Goal: Transaction & Acquisition: Purchase product/service

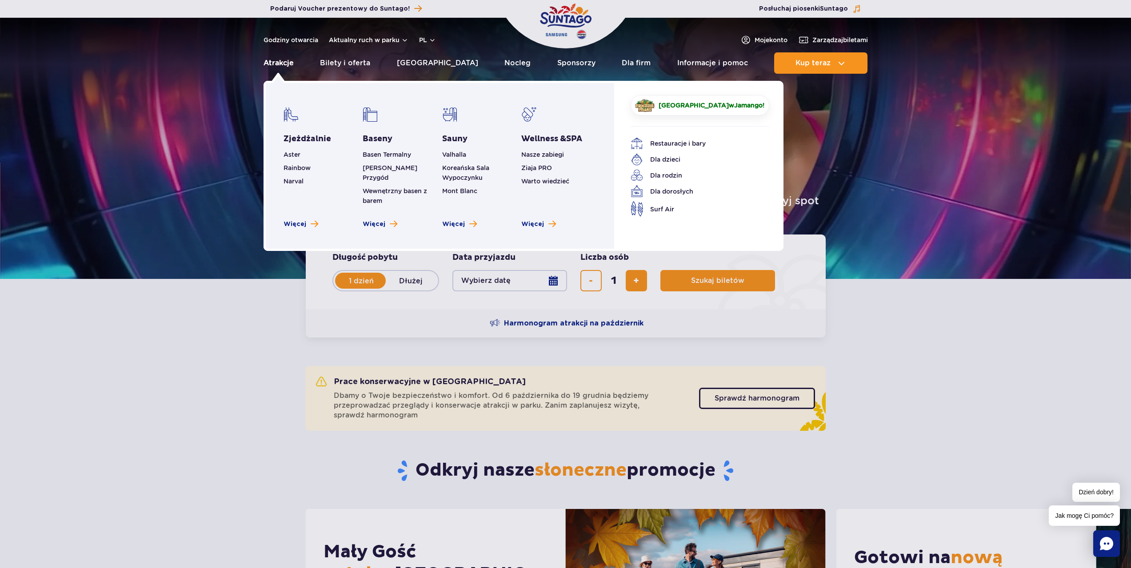
click at [283, 66] on link "Atrakcje" at bounding box center [278, 62] width 30 height 21
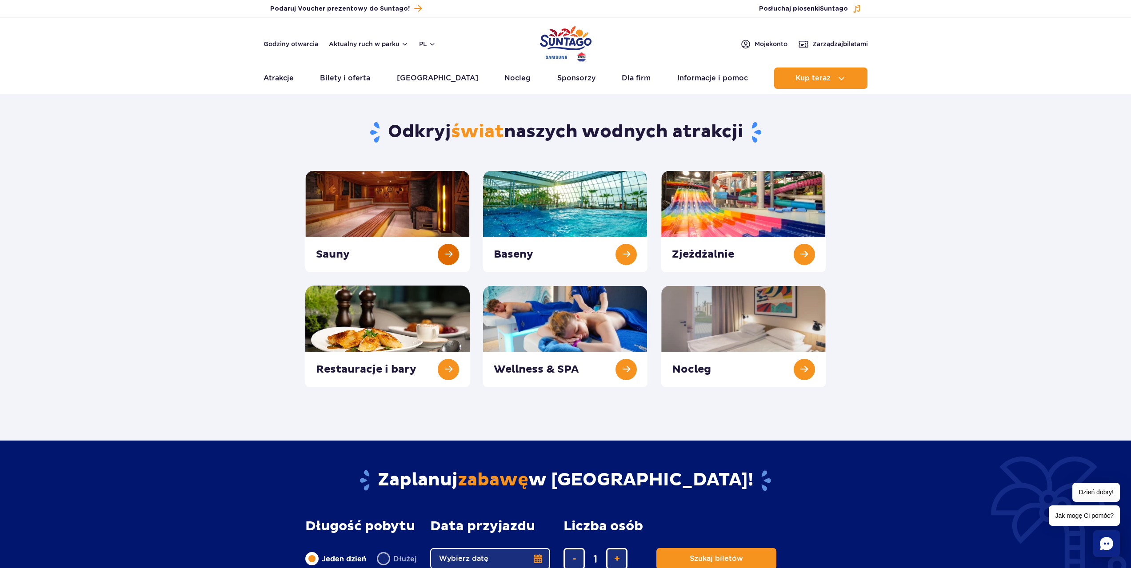
click at [406, 219] on link at bounding box center [387, 222] width 164 height 102
click at [537, 339] on link at bounding box center [565, 337] width 164 height 102
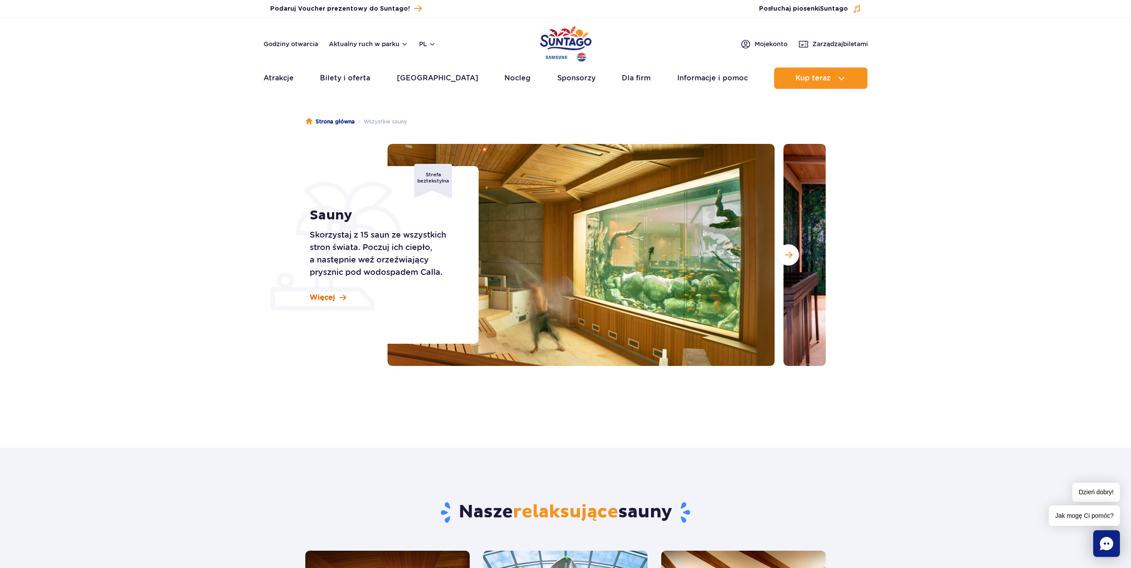
click at [332, 295] on span "Więcej" at bounding box center [322, 298] width 25 height 10
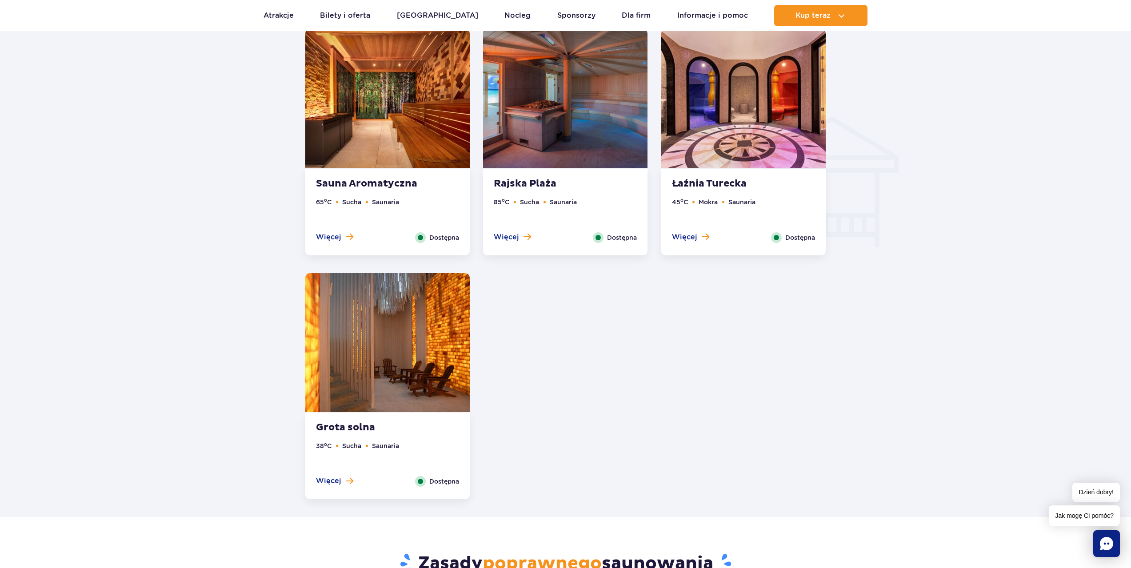
scroll to position [1025, 0]
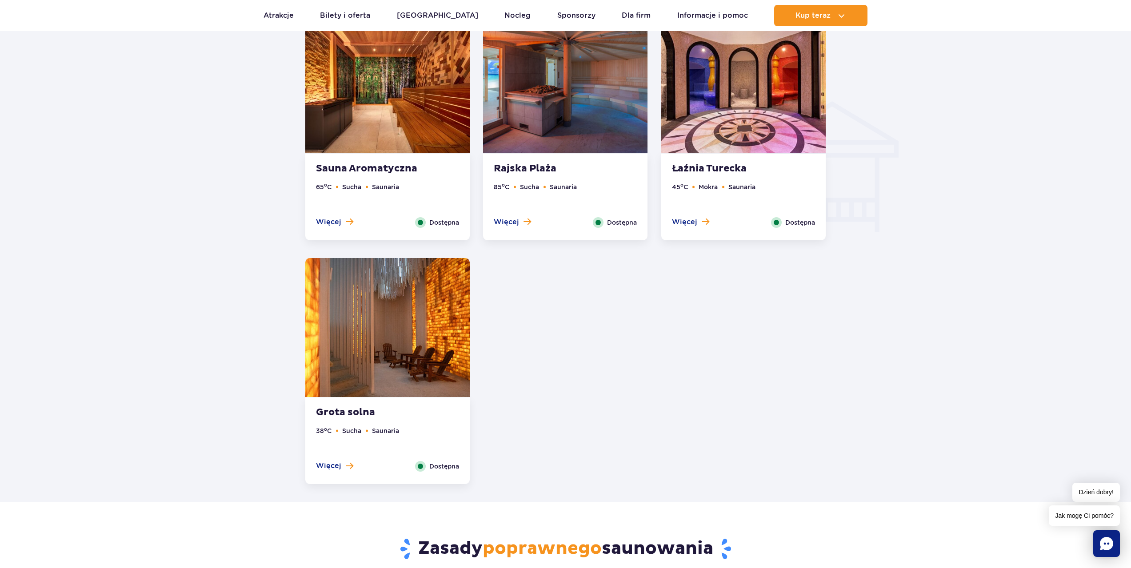
click at [419, 314] on img at bounding box center [387, 327] width 164 height 139
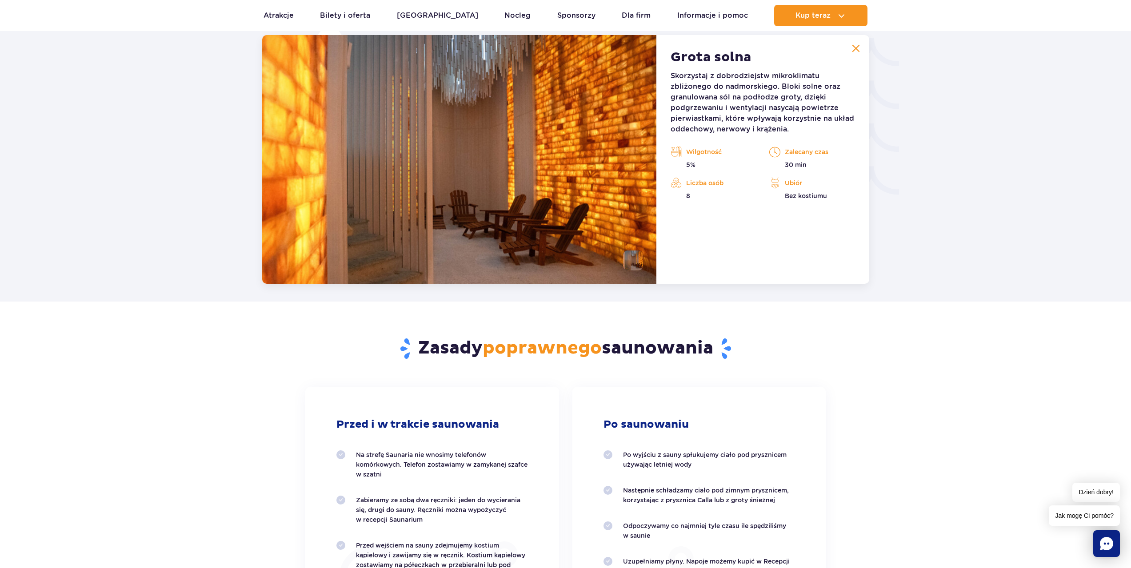
scroll to position [1477, 0]
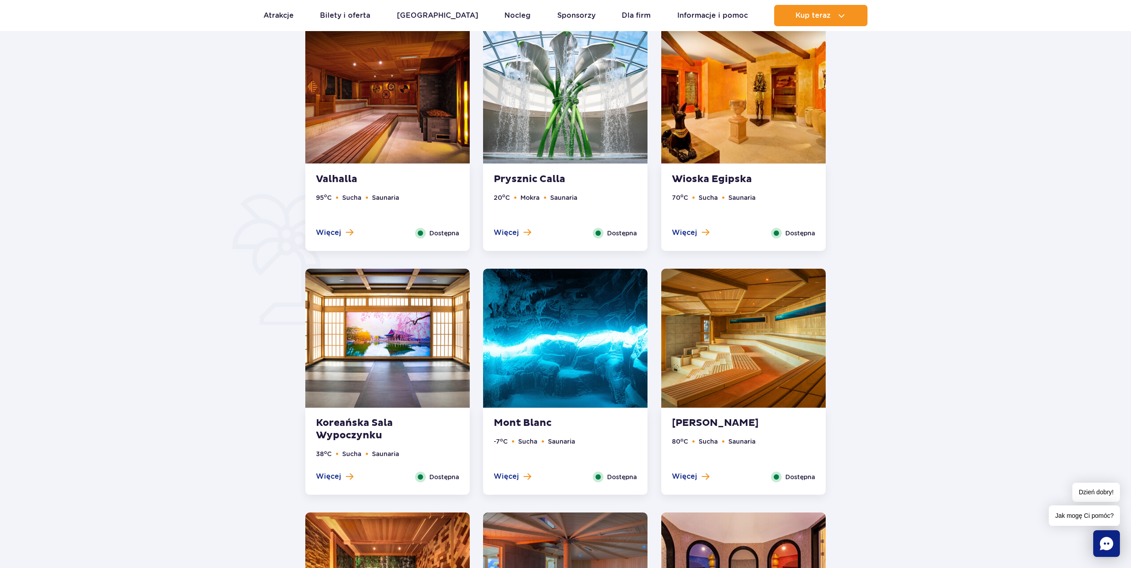
scroll to position [533, 0]
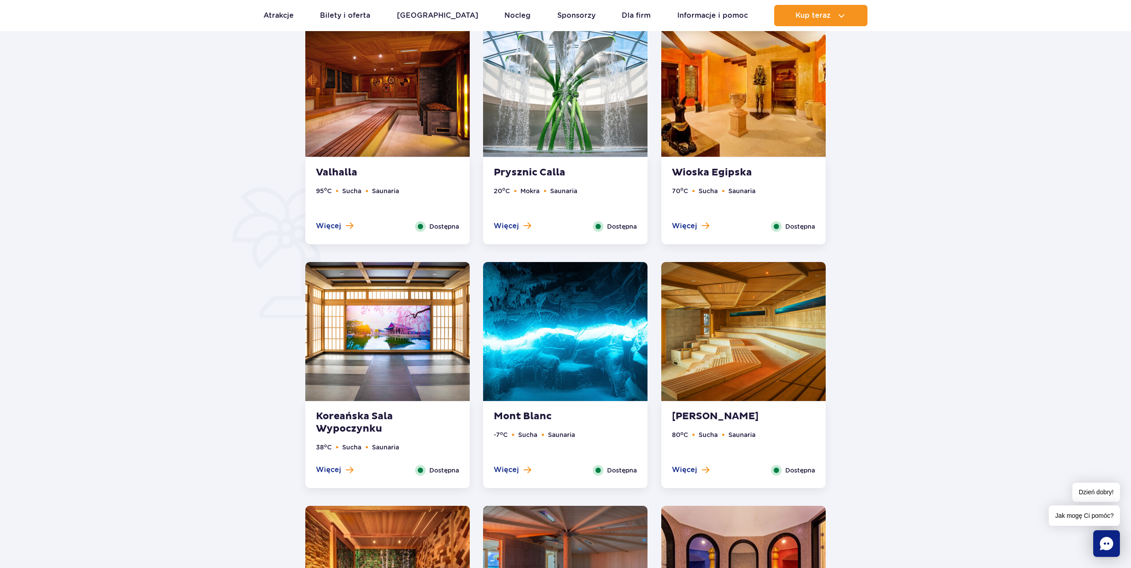
click at [555, 341] on img at bounding box center [565, 331] width 164 height 139
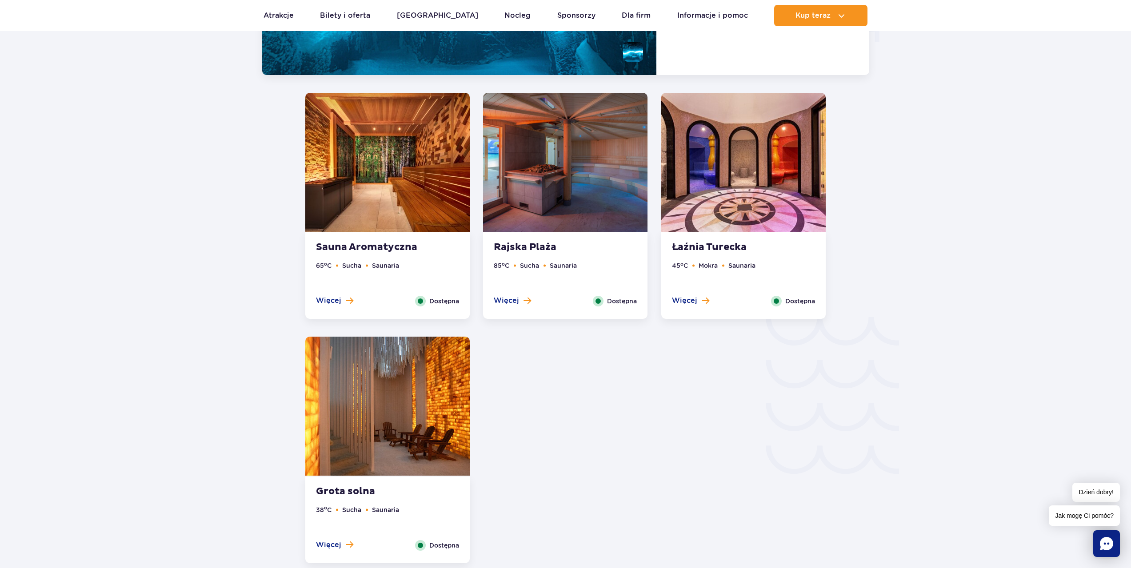
scroll to position [1255, 0]
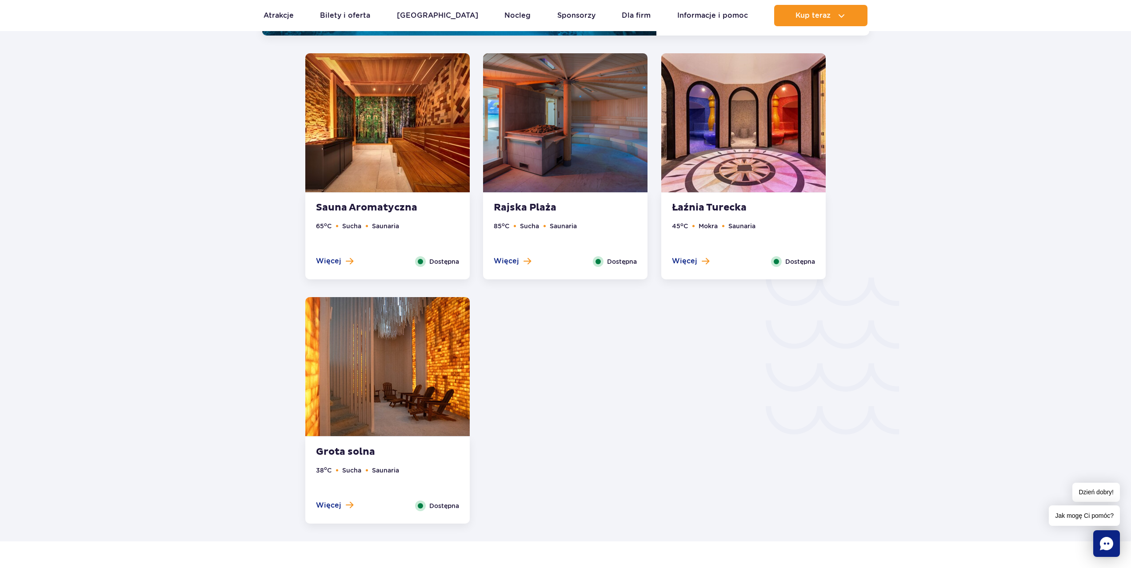
click at [377, 124] on img at bounding box center [387, 122] width 164 height 139
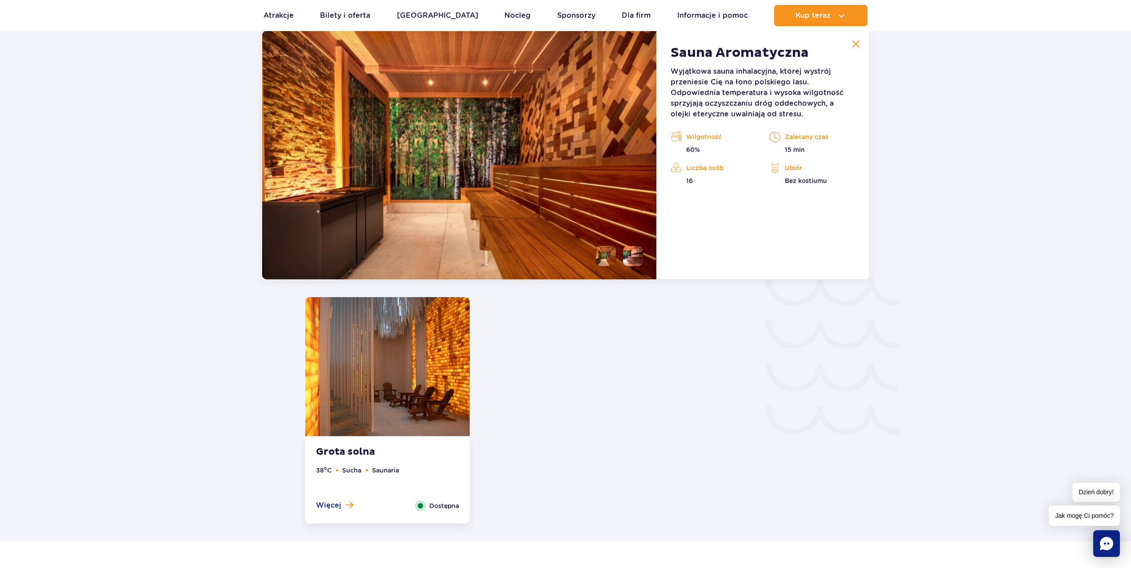
scroll to position [1232, 0]
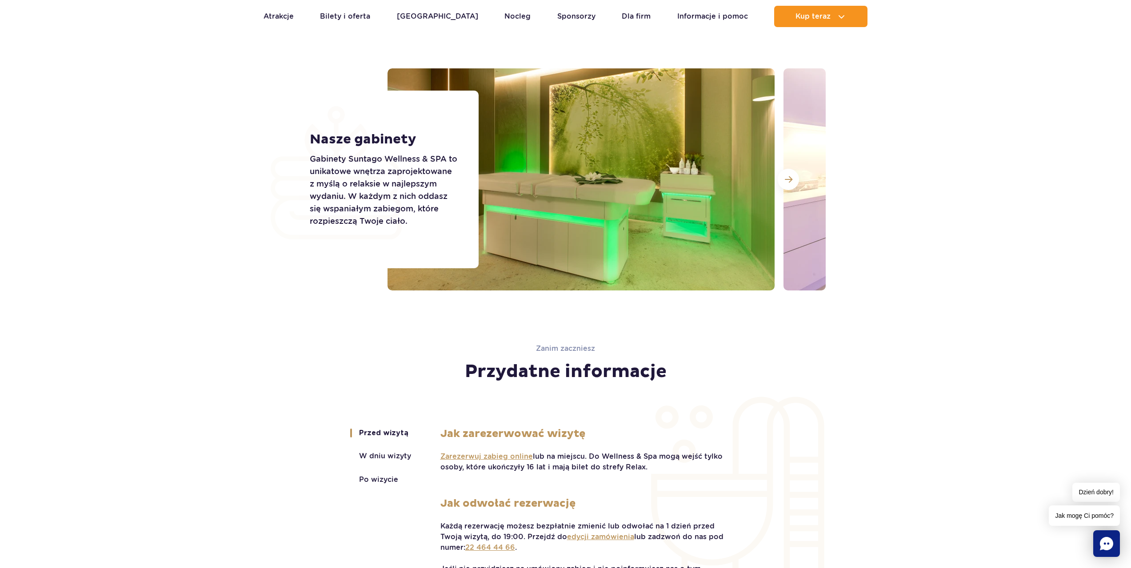
scroll to position [1511, 0]
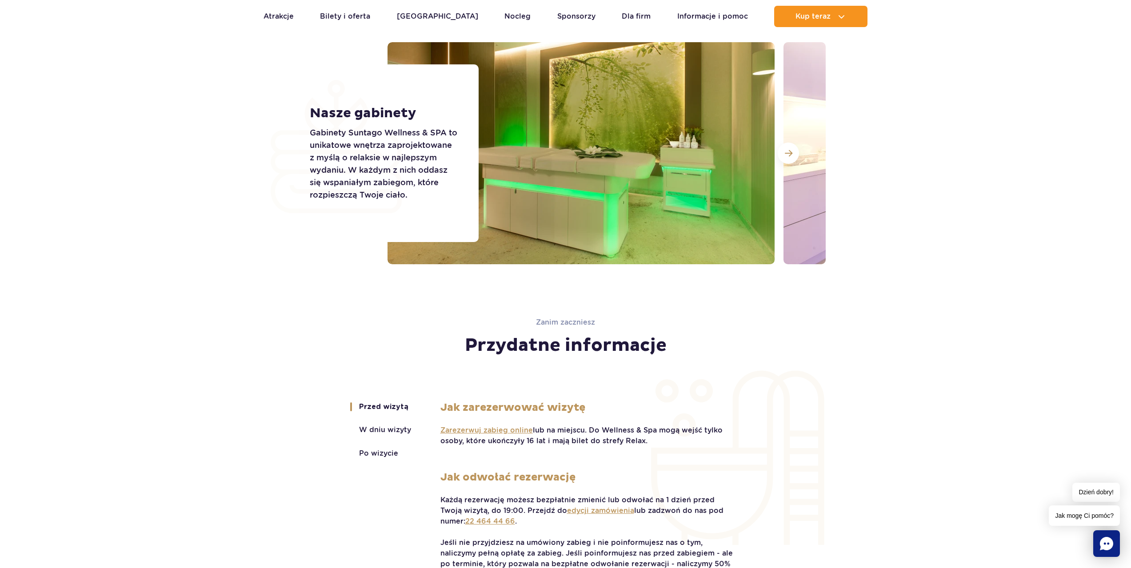
click at [425, 148] on p "Gabinety Suntago Wellness & SPA to unikatowe wnętrza zaprojektowane z myślą o r…" at bounding box center [384, 164] width 149 height 75
click at [793, 155] on button at bounding box center [787, 153] width 21 height 21
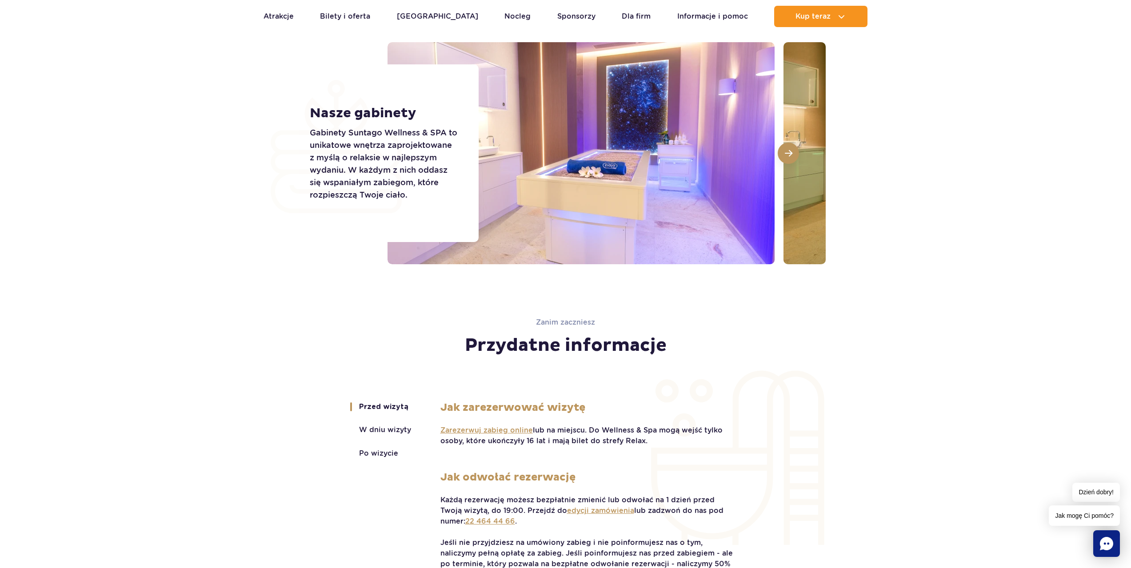
click at [793, 155] on button at bounding box center [787, 153] width 21 height 21
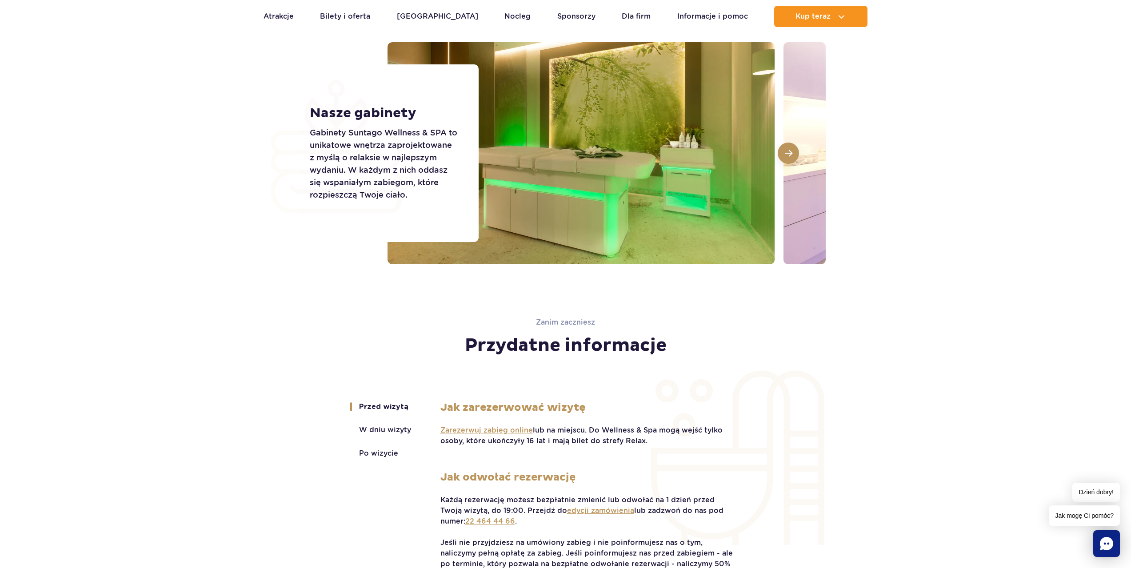
click at [793, 155] on button at bounding box center [787, 153] width 21 height 21
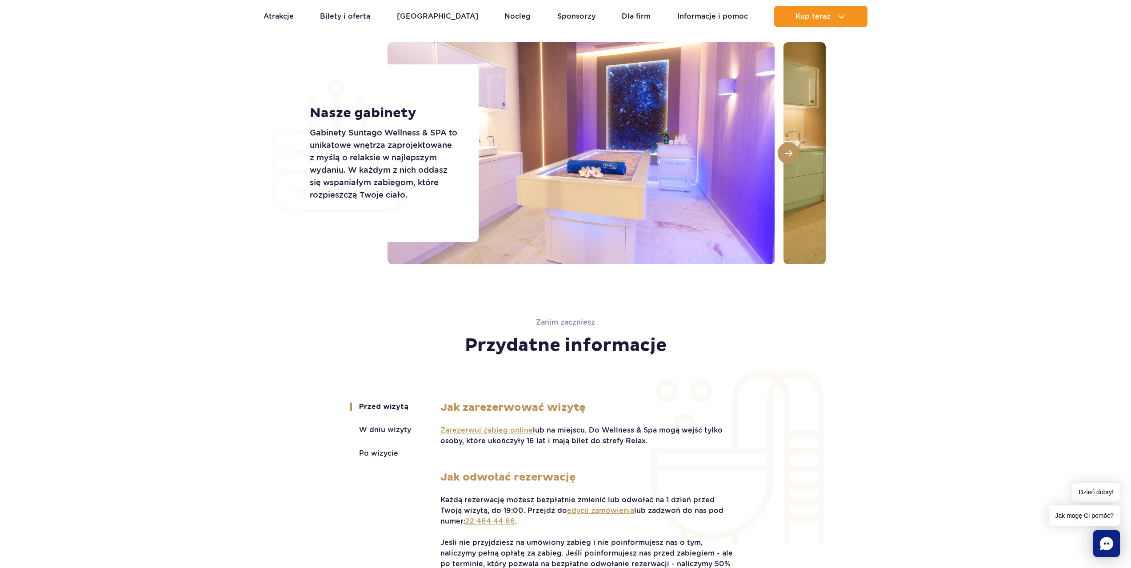
click at [793, 155] on button at bounding box center [787, 153] width 21 height 21
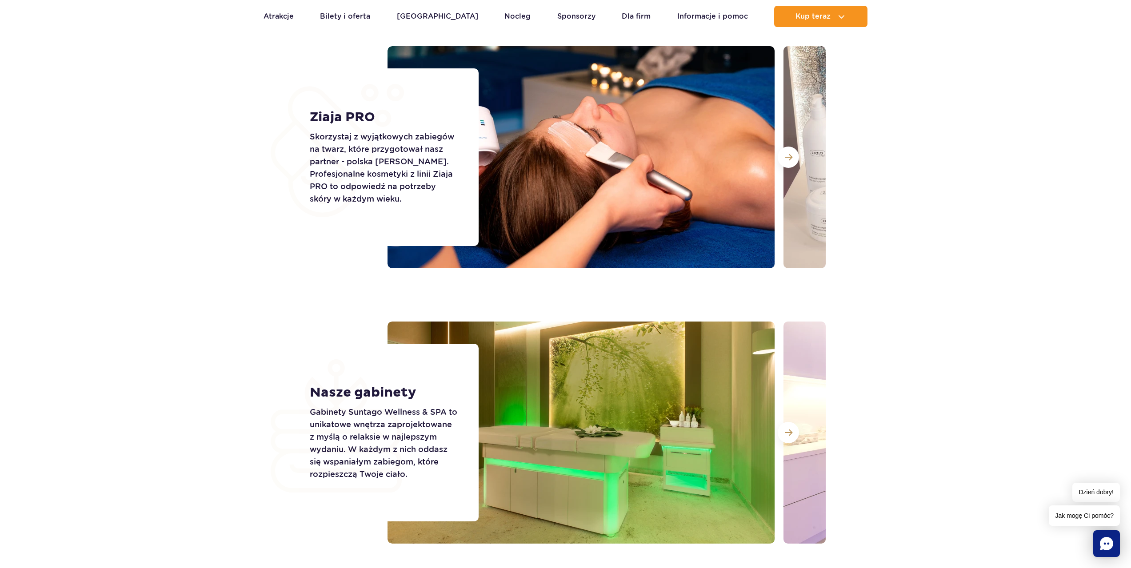
scroll to position [1155, 0]
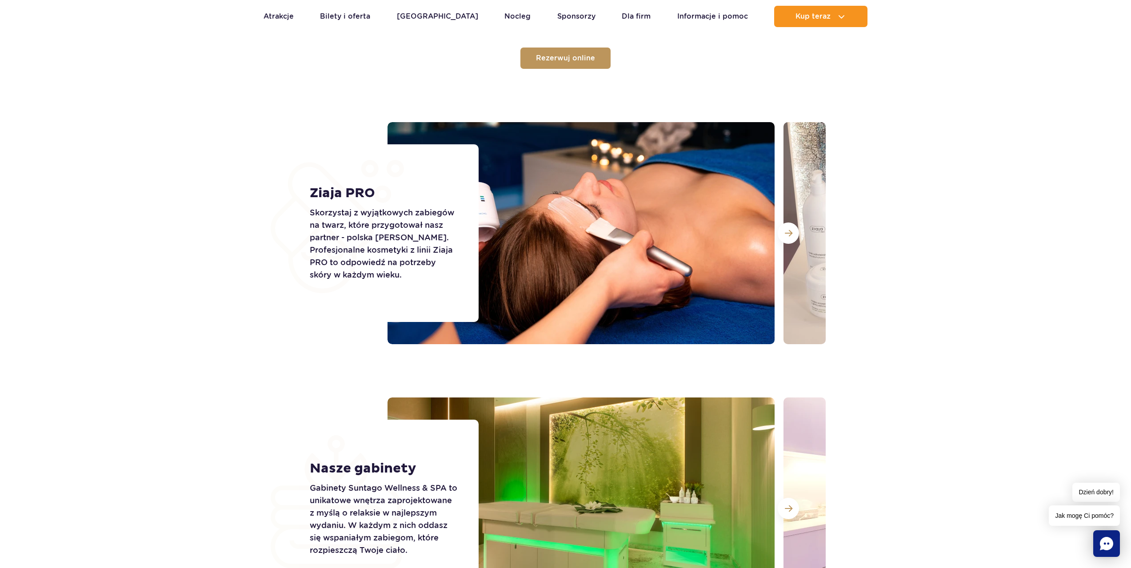
click at [370, 228] on p "Skorzystaj z wyjątkowych zabiegów na twarz, które przygotował nasz partner - po…" at bounding box center [384, 244] width 149 height 75
click at [786, 232] on span at bounding box center [789, 233] width 8 height 8
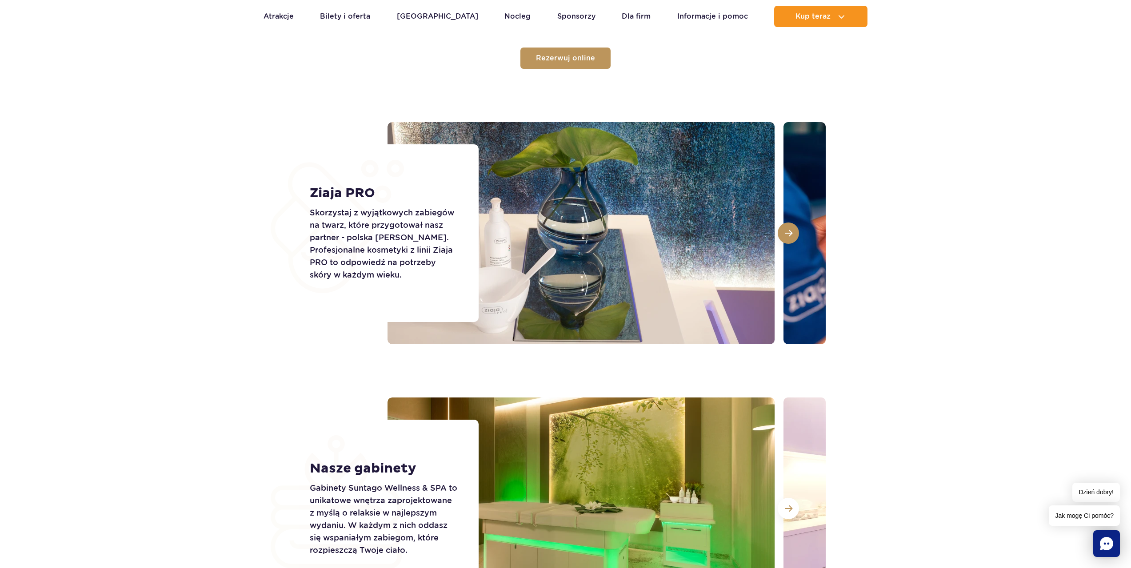
click at [786, 232] on span at bounding box center [789, 233] width 8 height 8
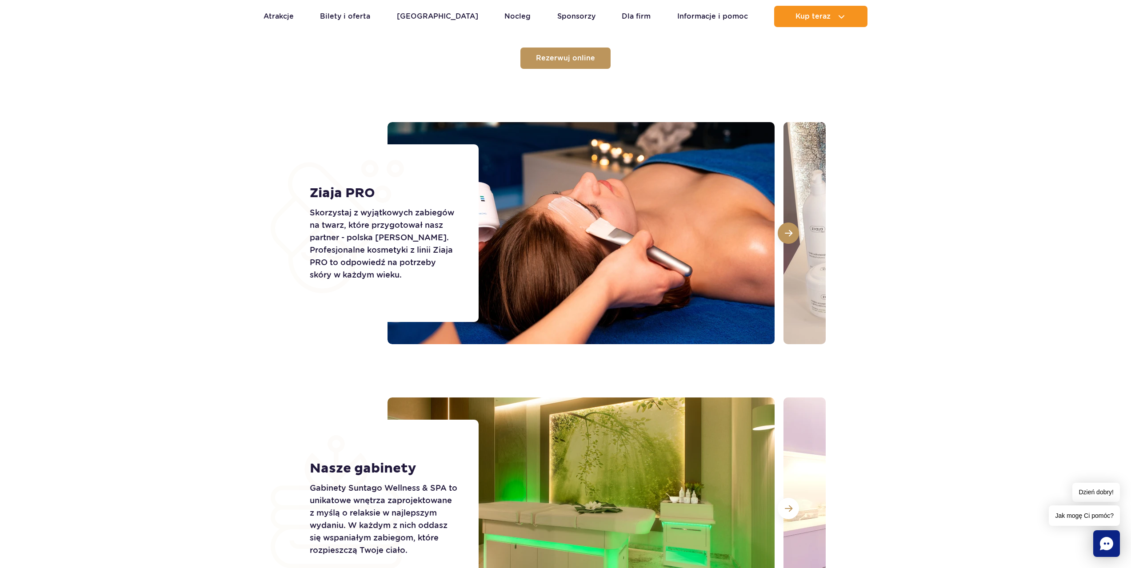
click at [786, 232] on span at bounding box center [789, 233] width 8 height 8
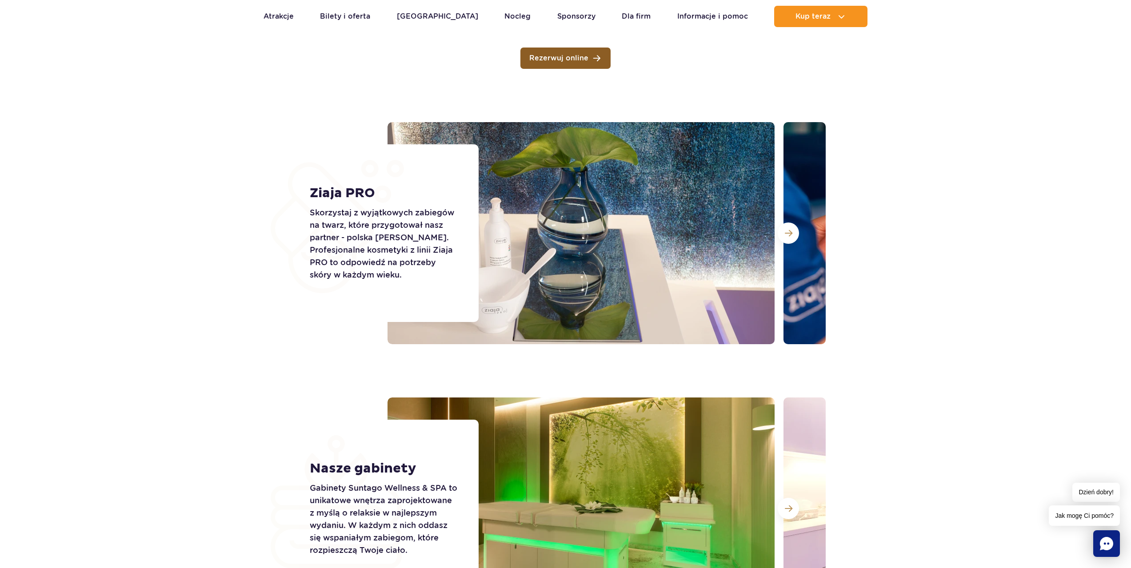
click at [550, 52] on link "Rezerwuj online" at bounding box center [565, 58] width 90 height 21
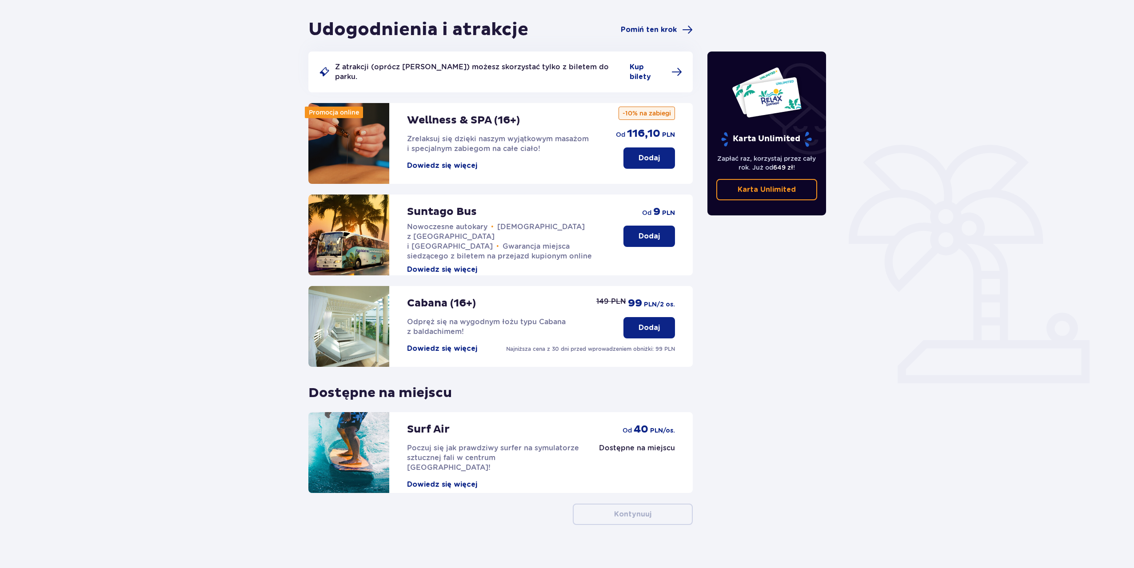
scroll to position [77, 0]
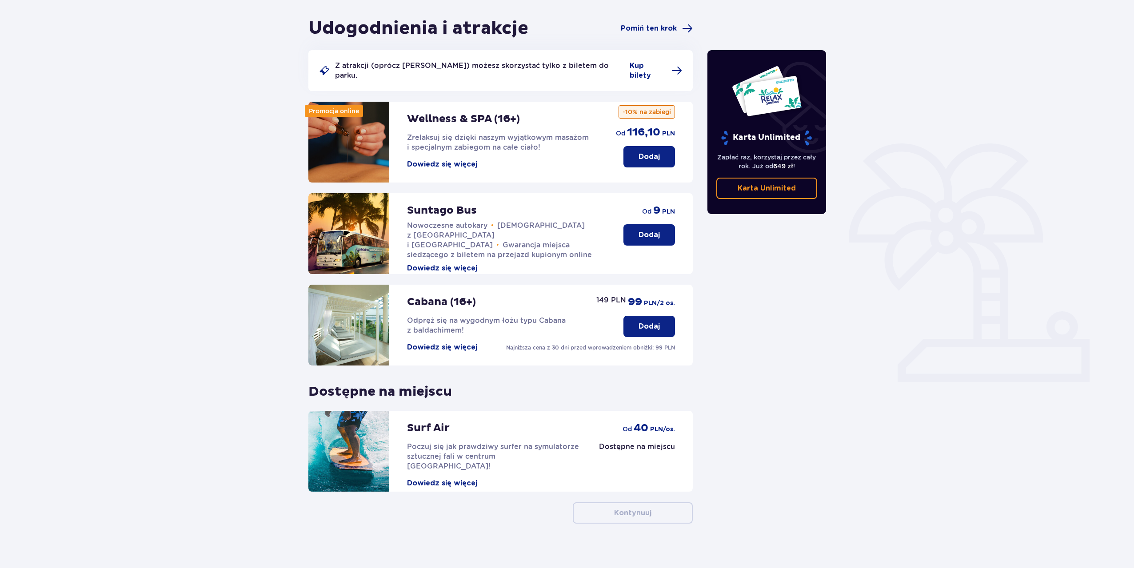
click at [644, 152] on p "Dodaj" at bounding box center [648, 157] width 21 height 10
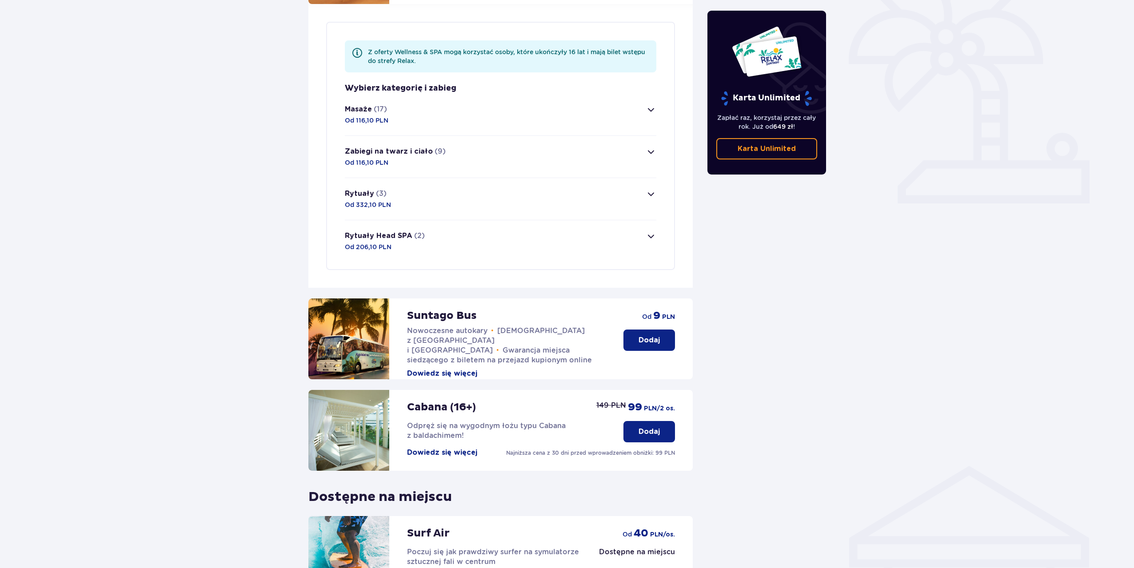
scroll to position [258, 0]
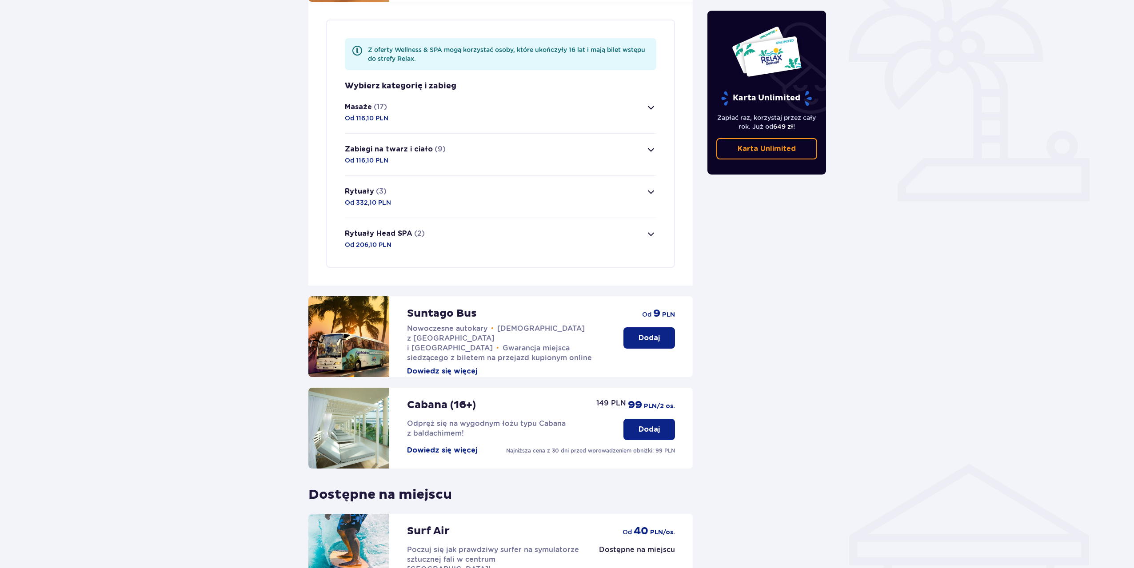
click at [640, 137] on button "Zabiegi na twarz i ciało (9) Od 116,10 PLN" at bounding box center [500, 155] width 311 height 42
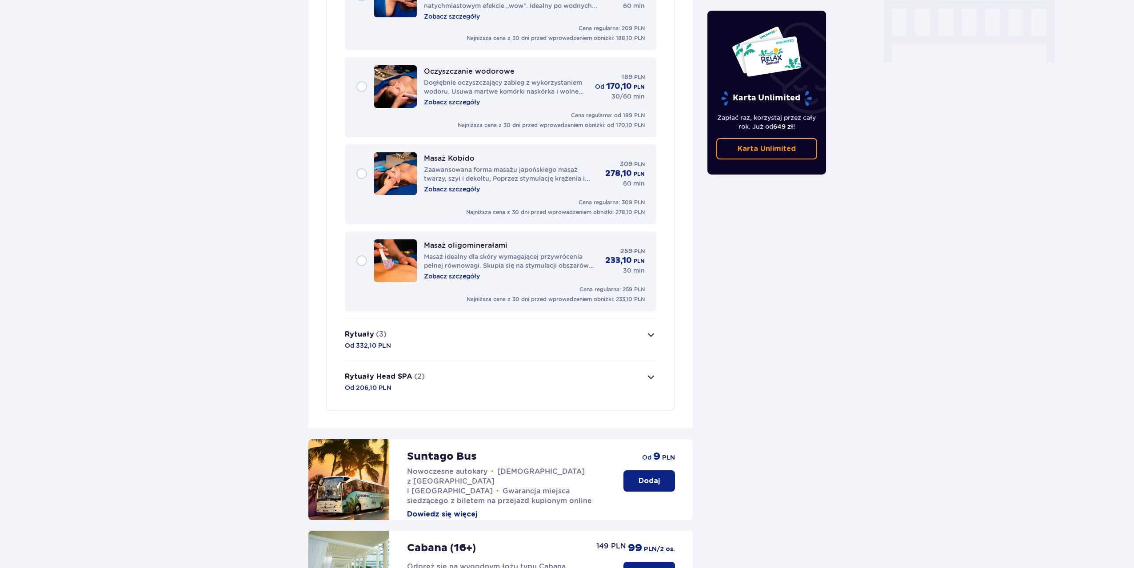
scroll to position [915, 0]
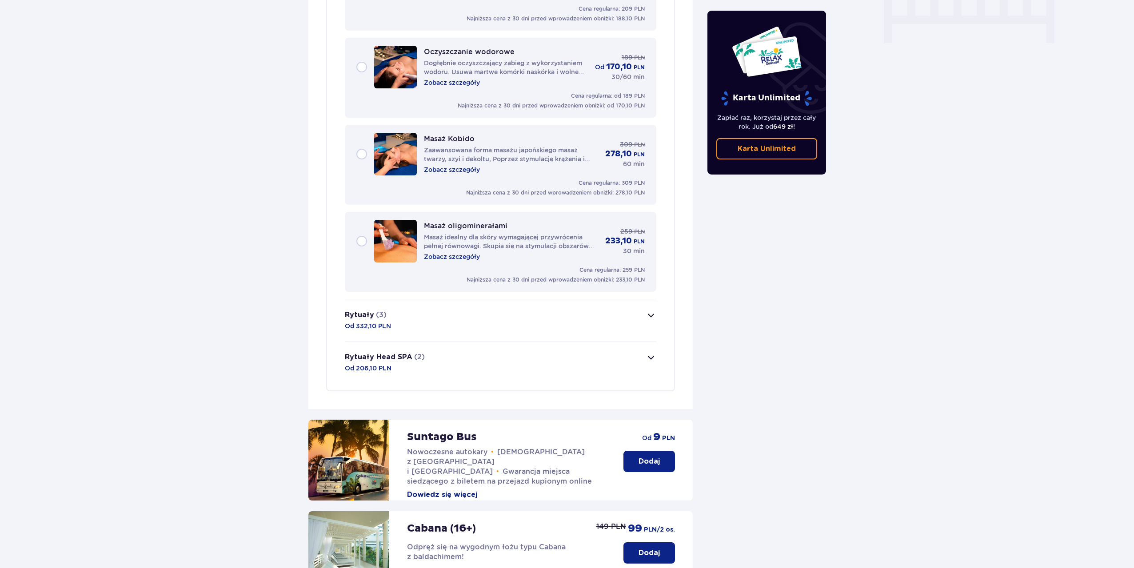
click at [465, 307] on button "Rytuały (3) Od 332,10 PLN" at bounding box center [500, 320] width 311 height 42
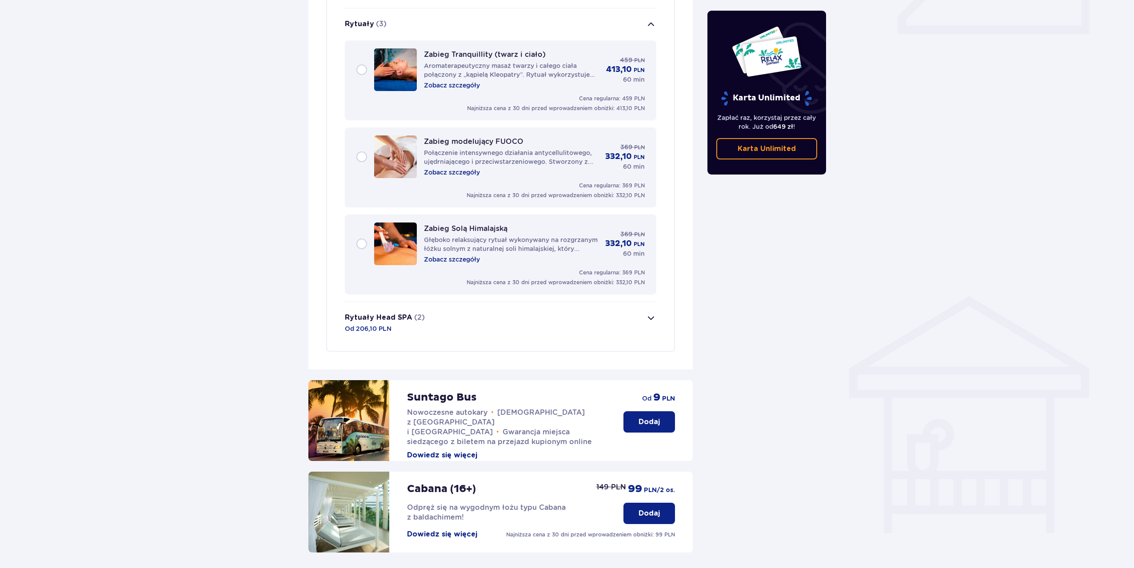
scroll to position [424, 0]
click at [463, 319] on button "Rytuały Head SPA (2) Od 206,10 PLN" at bounding box center [500, 324] width 311 height 42
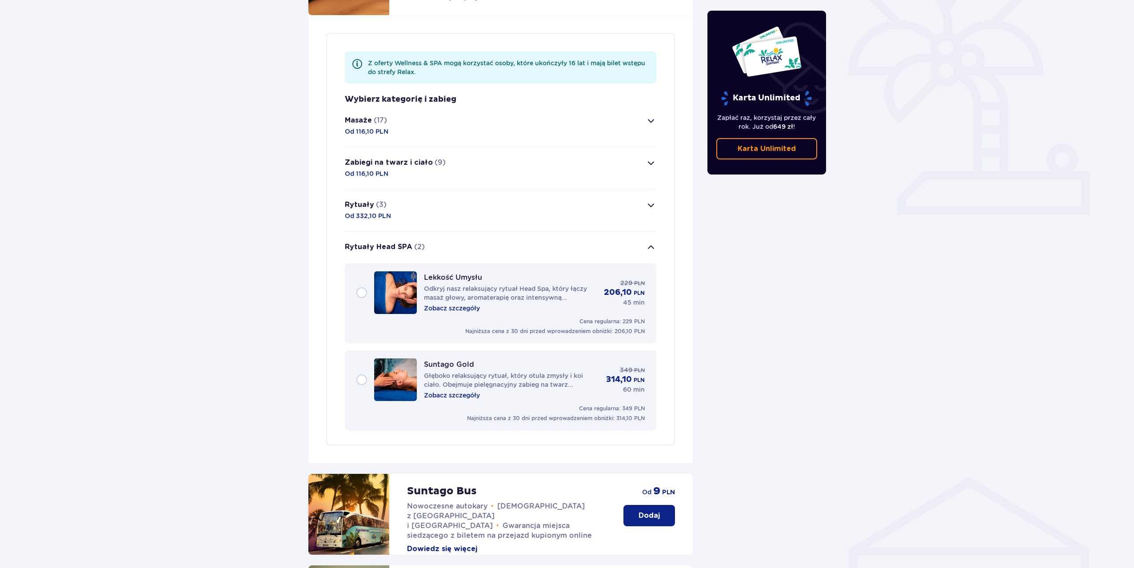
scroll to position [67, 0]
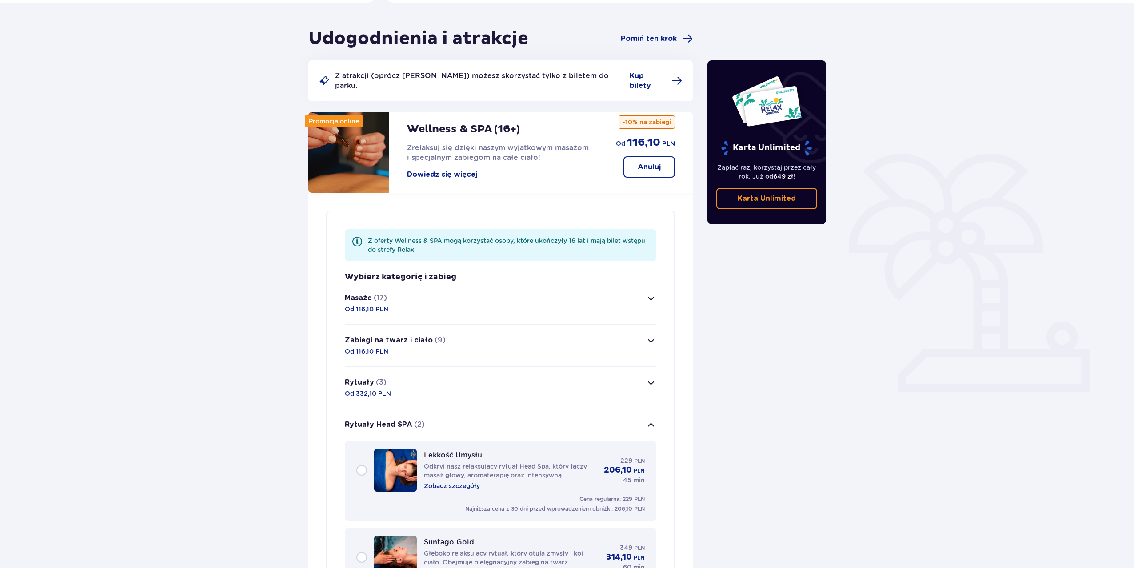
click at [491, 296] on button "Masaże (17) Od 116,10 PLN" at bounding box center [500, 304] width 311 height 42
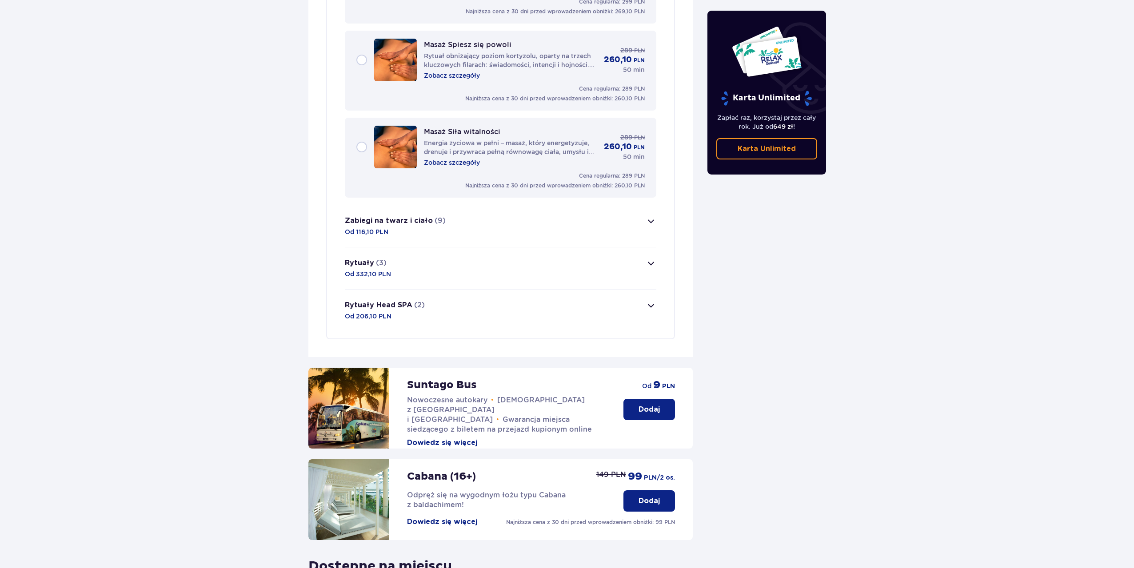
scroll to position [1673, 0]
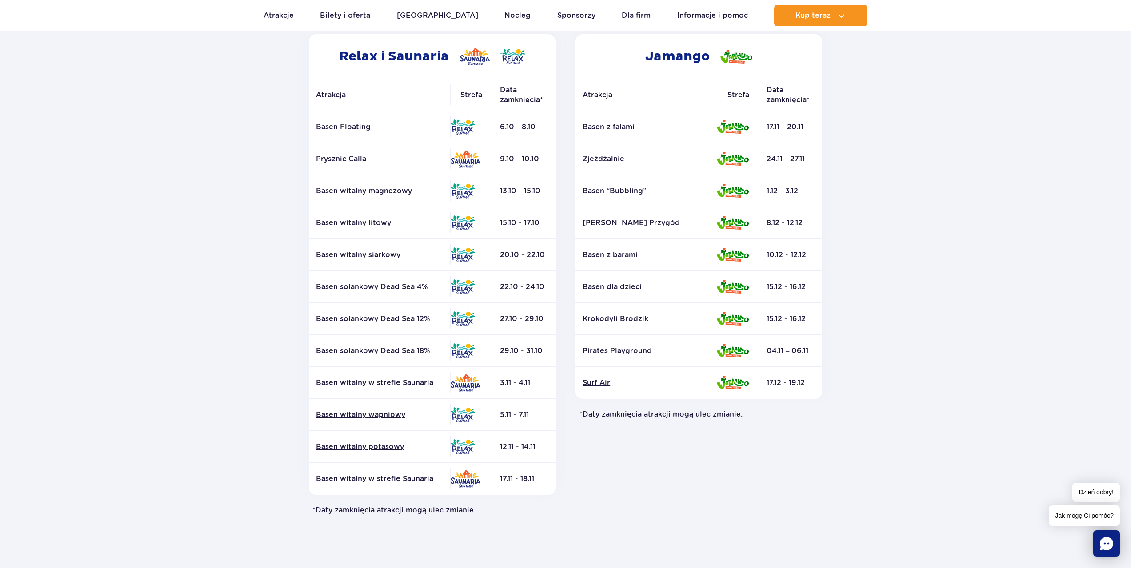
scroll to position [133, 0]
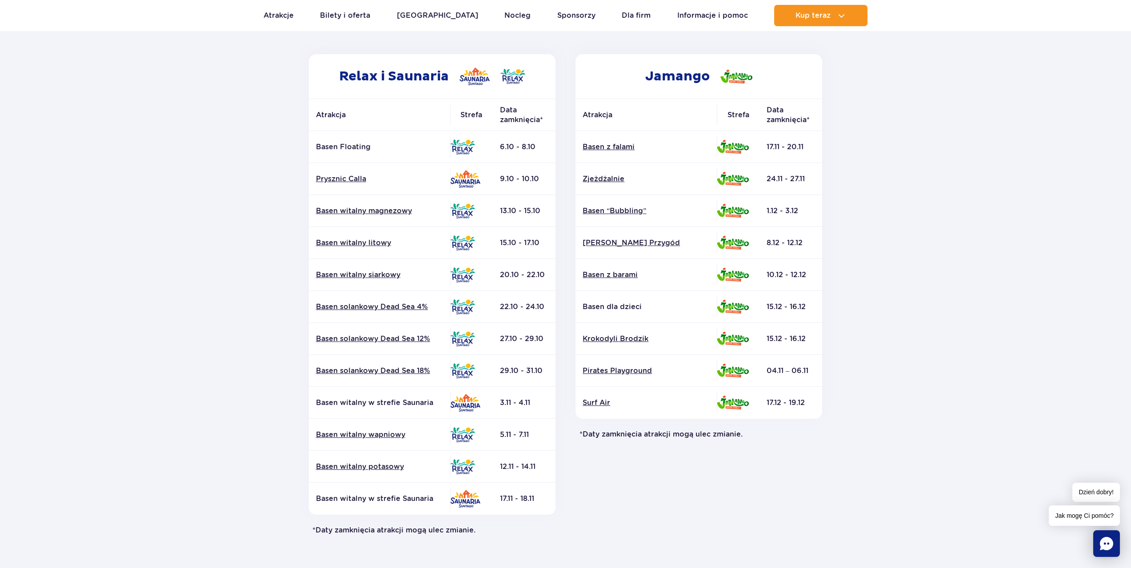
click at [870, 493] on section "Powrót do strony głównej Harmonogram prac konserwacyjnych 2025 Relax i Saunaria…" at bounding box center [565, 281] width 1131 height 637
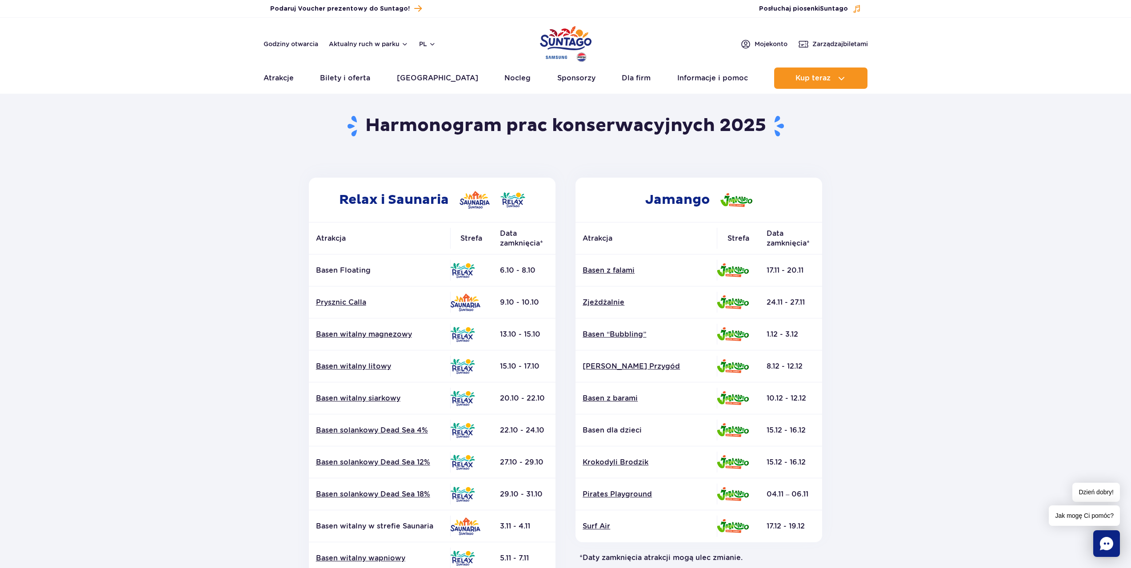
scroll to position [0, 0]
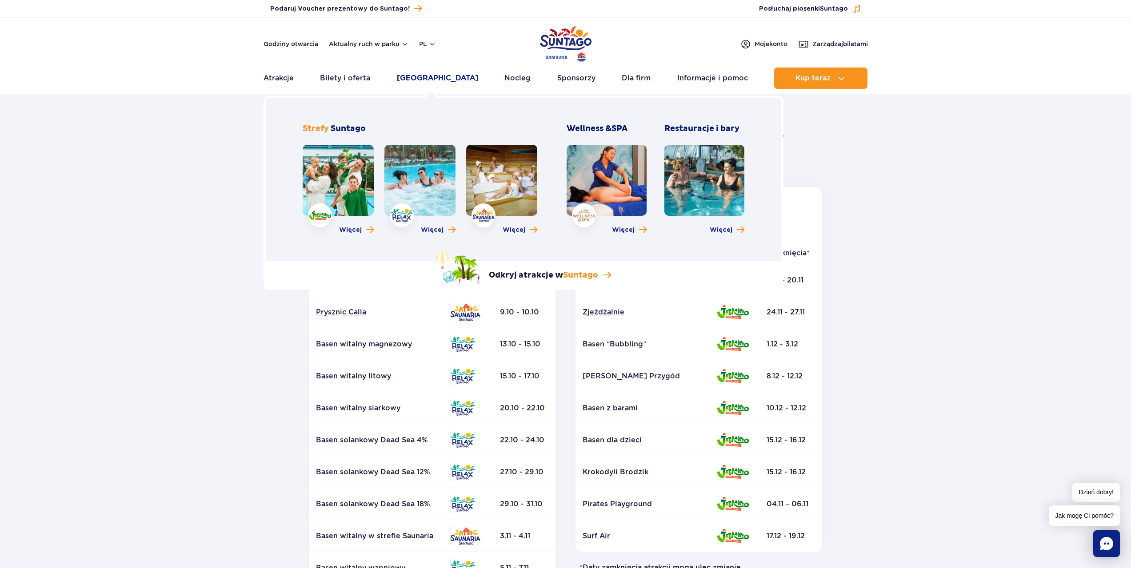
click at [439, 78] on link "[GEOGRAPHIC_DATA]" at bounding box center [437, 78] width 81 height 21
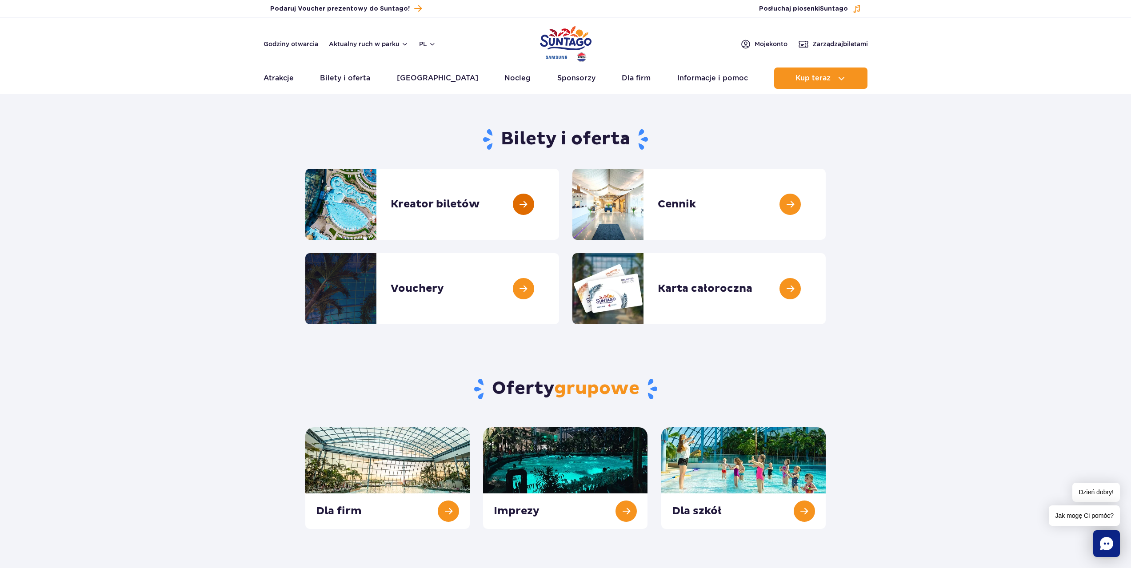
click at [559, 204] on link at bounding box center [559, 204] width 0 height 71
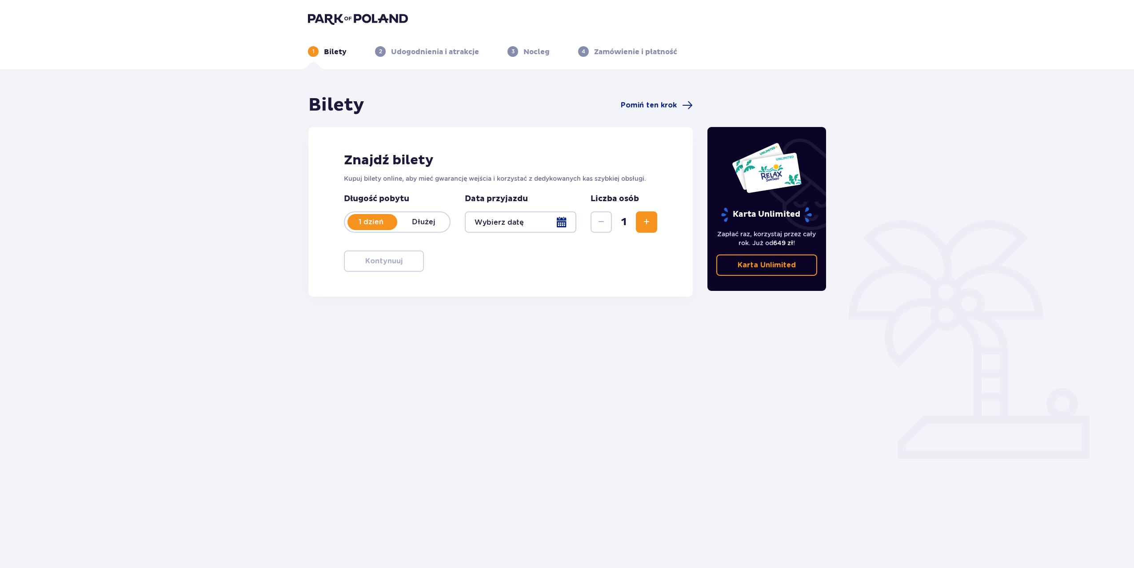
click at [519, 227] on div at bounding box center [521, 221] width 112 height 21
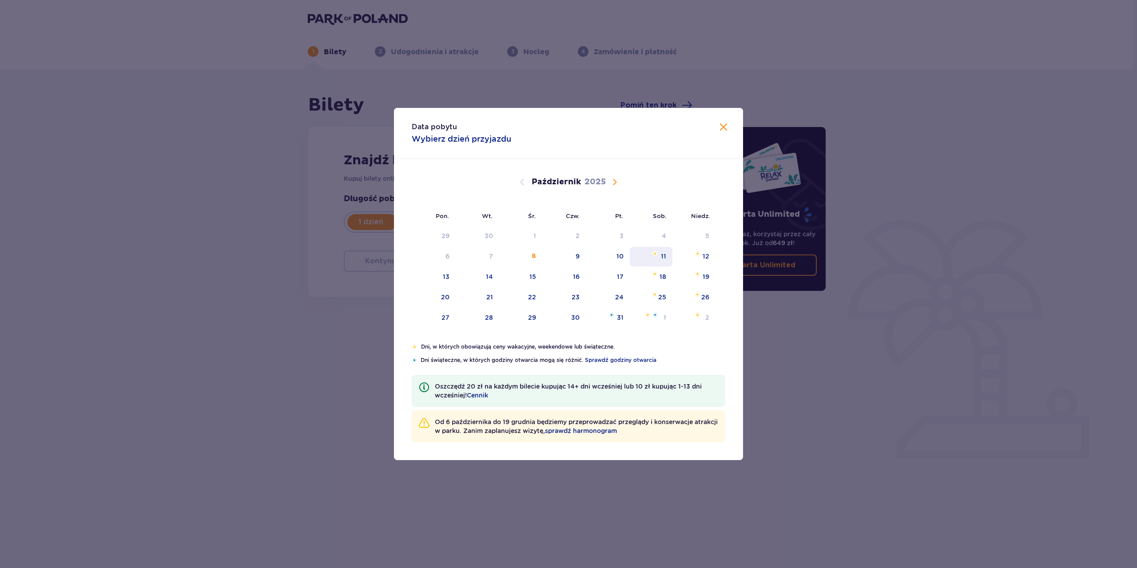
click at [665, 254] on div "11" at bounding box center [663, 256] width 5 height 9
type input "11.10.25"
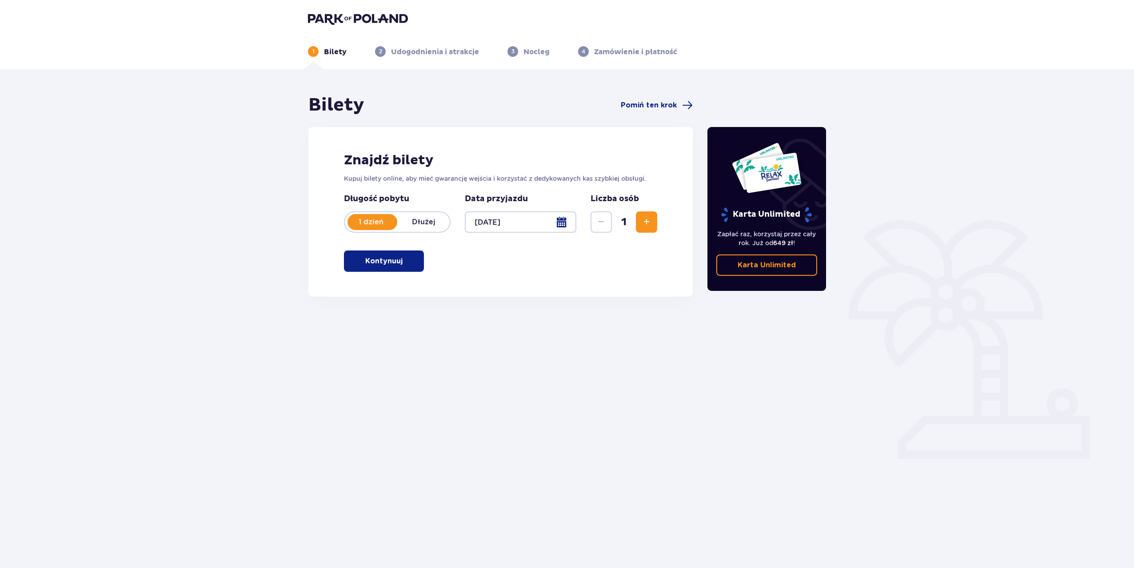
click at [643, 224] on span "Zwiększ" at bounding box center [646, 222] width 11 height 11
click at [400, 266] on span "button" at bounding box center [404, 261] width 11 height 11
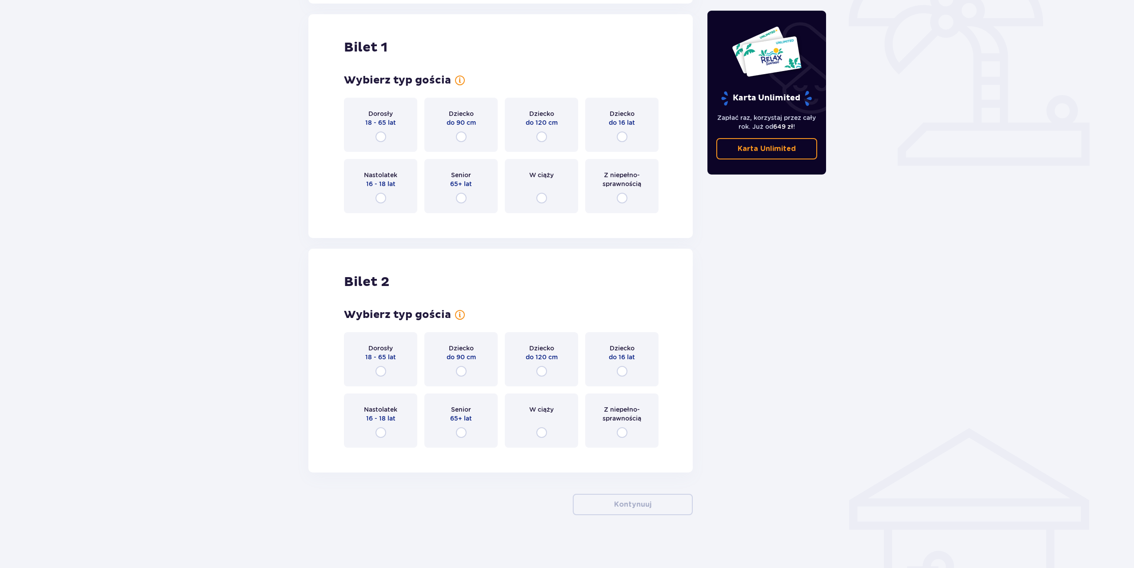
scroll to position [294, 0]
click at [401, 133] on div "Dorosły 18 - 65 lat" at bounding box center [380, 124] width 73 height 54
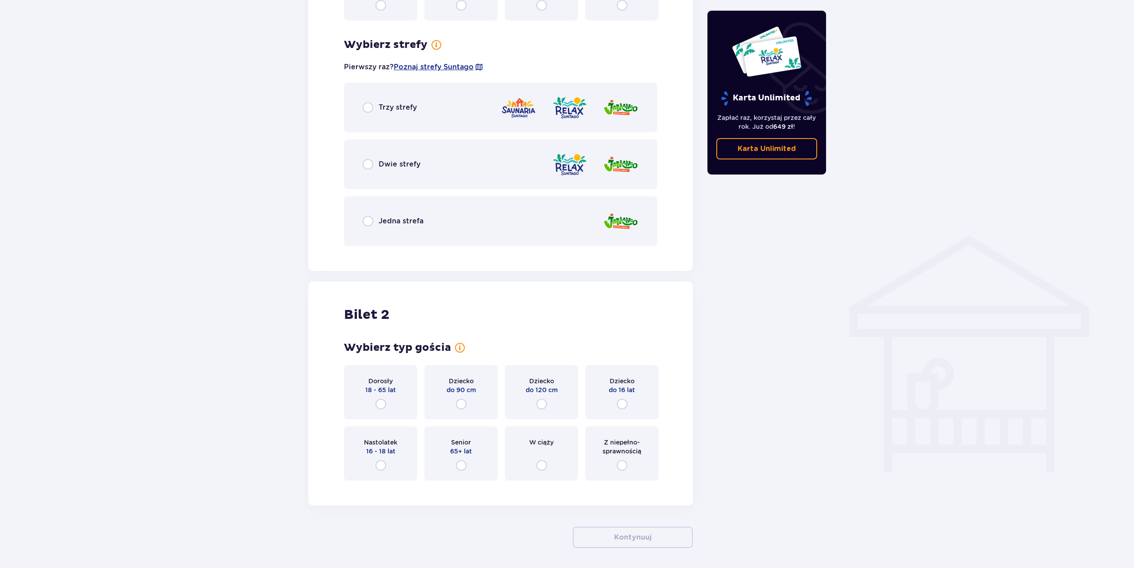
scroll to position [514, 0]
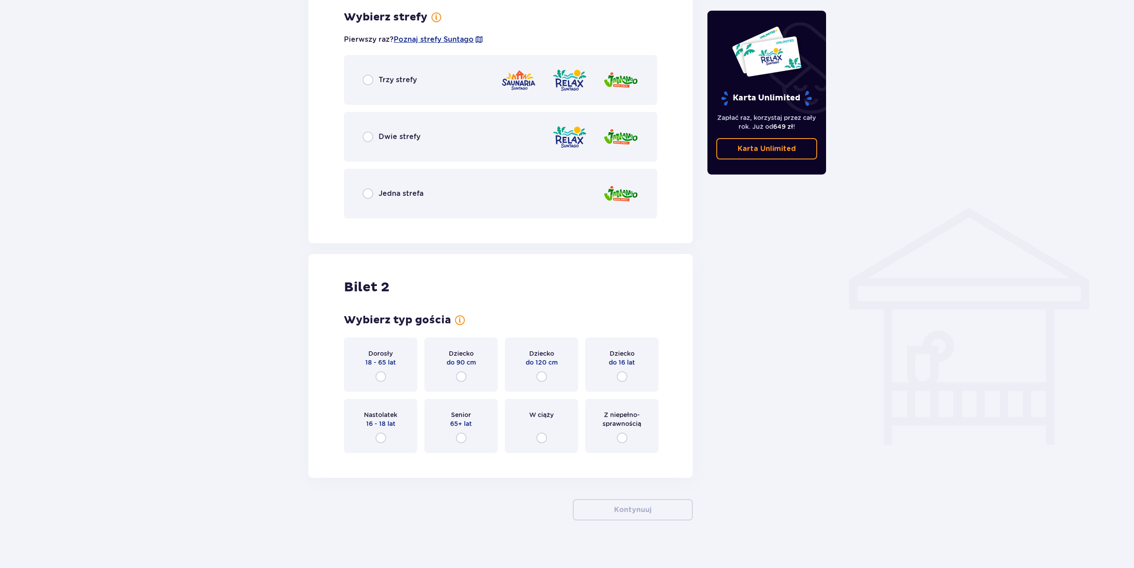
click at [398, 83] on span "Trzy strefy" at bounding box center [398, 80] width 38 height 10
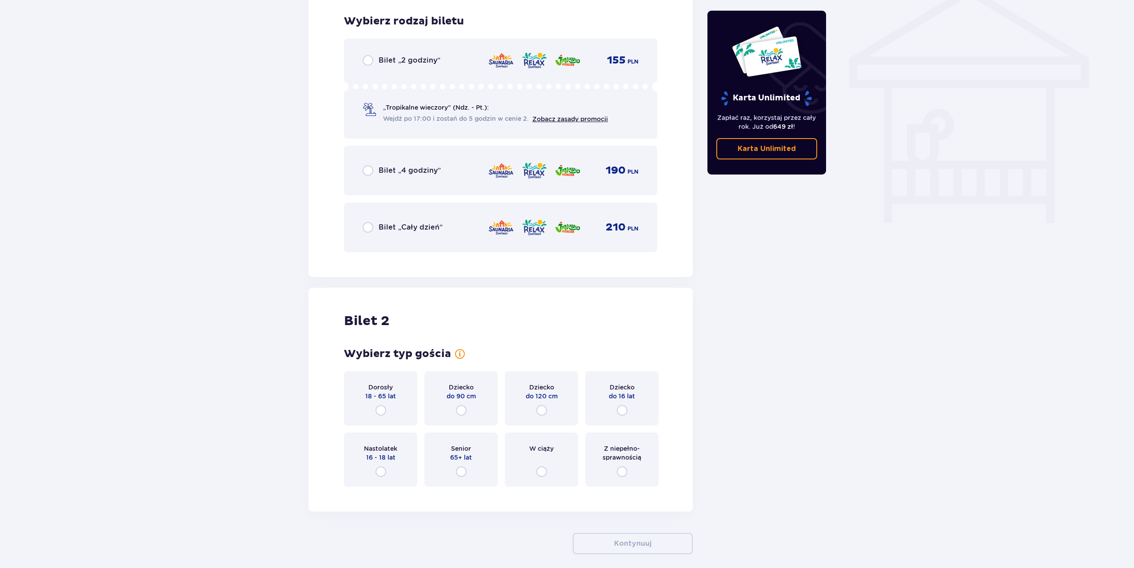
scroll to position [739, 0]
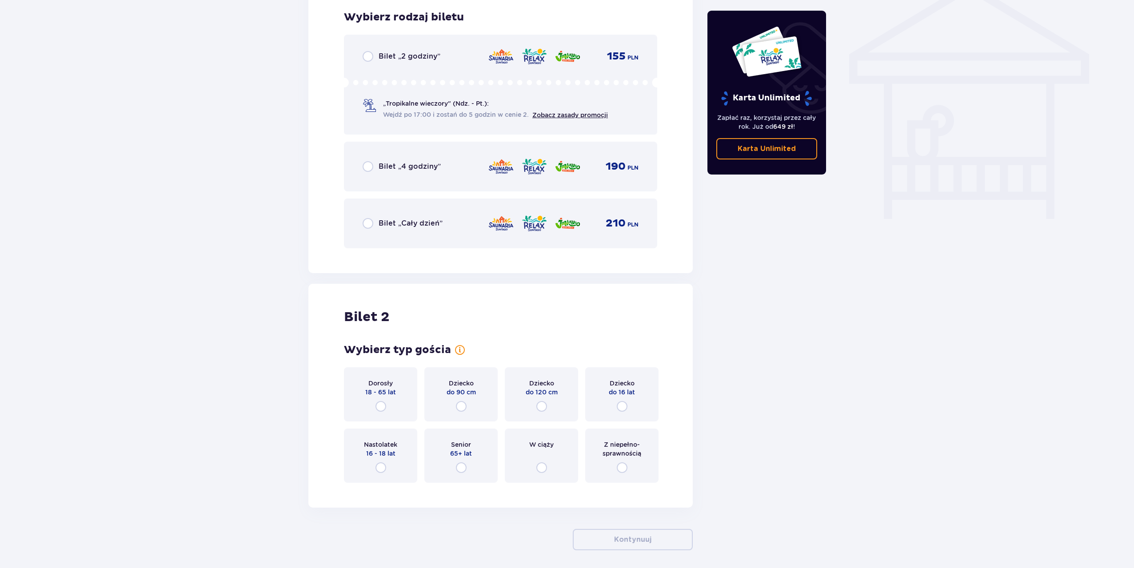
click at [413, 170] on span "Bilet „4 godziny”" at bounding box center [410, 167] width 62 height 10
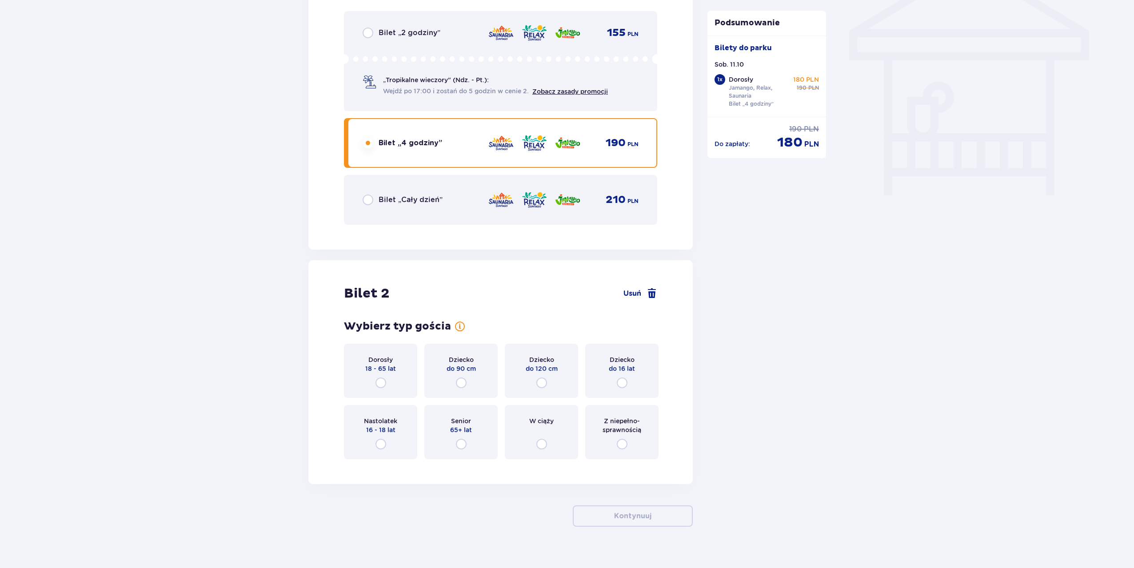
scroll to position [775, 0]
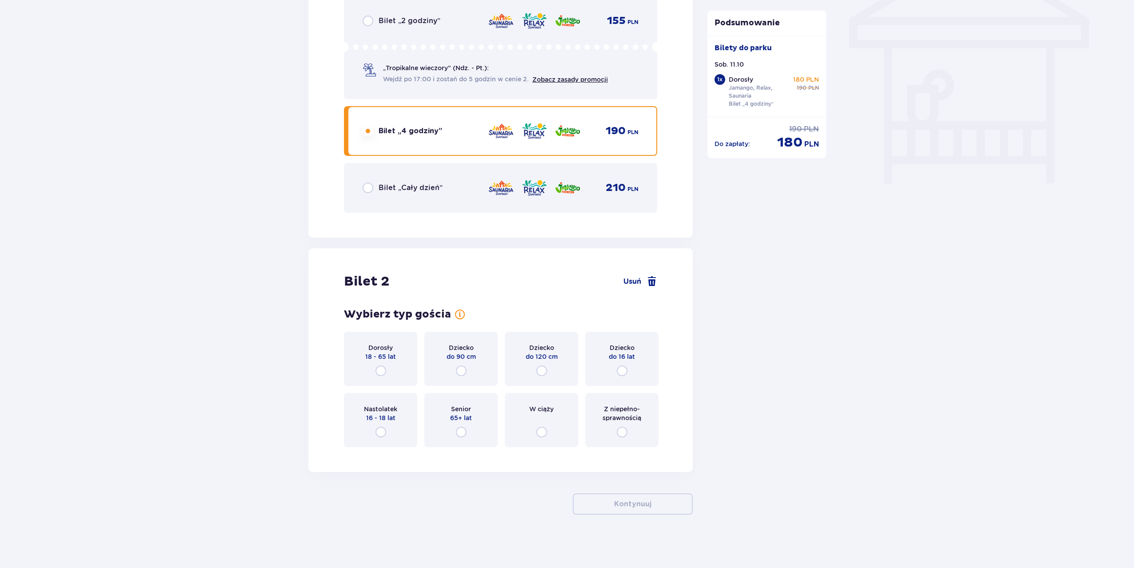
click at [389, 375] on div "Dorosły 18 - 65 lat" at bounding box center [380, 359] width 73 height 54
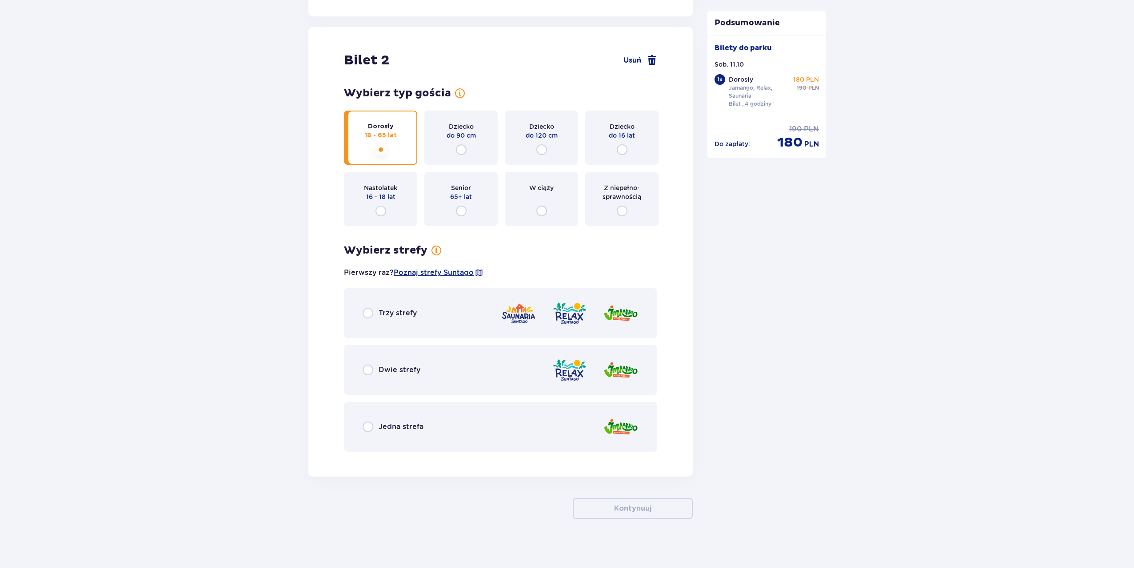
scroll to position [1000, 0]
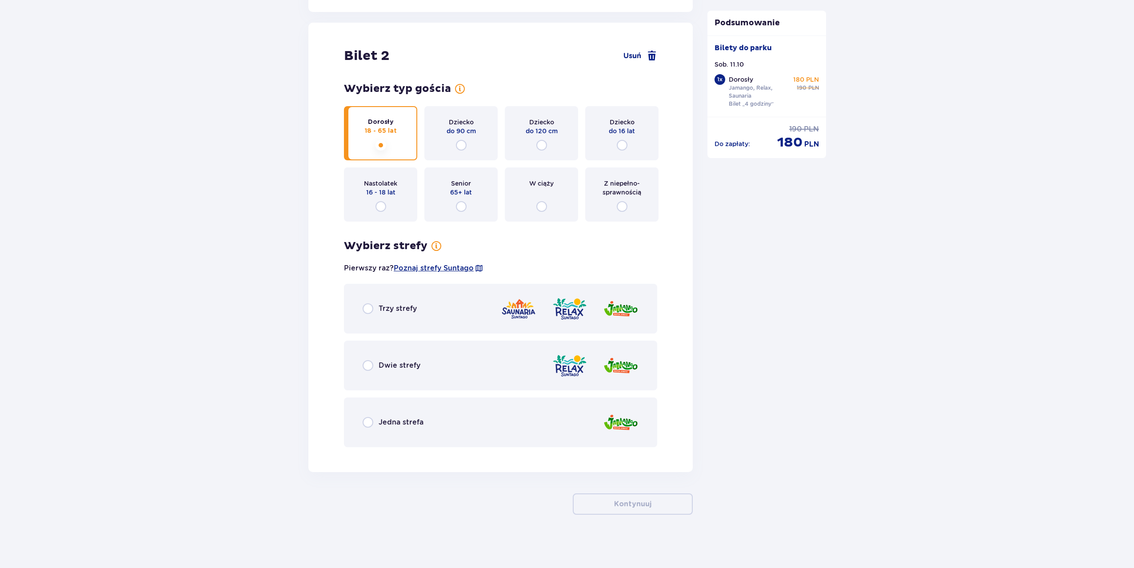
click at [442, 314] on div "Trzy strefy" at bounding box center [500, 309] width 313 height 50
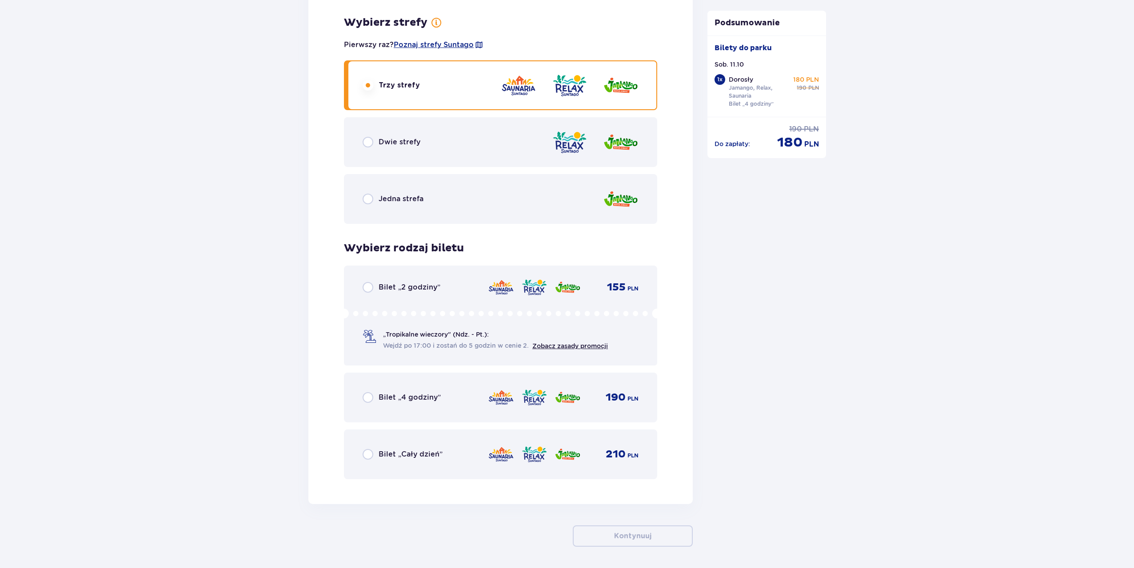
scroll to position [1256, 0]
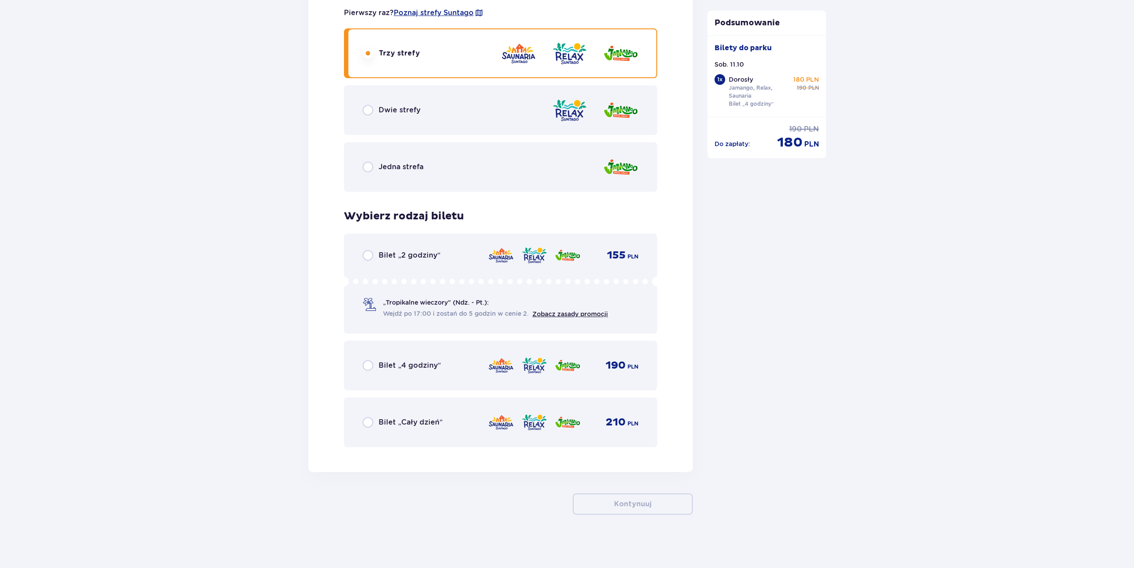
click at [436, 369] on span "Bilet „4 godziny”" at bounding box center [410, 366] width 62 height 10
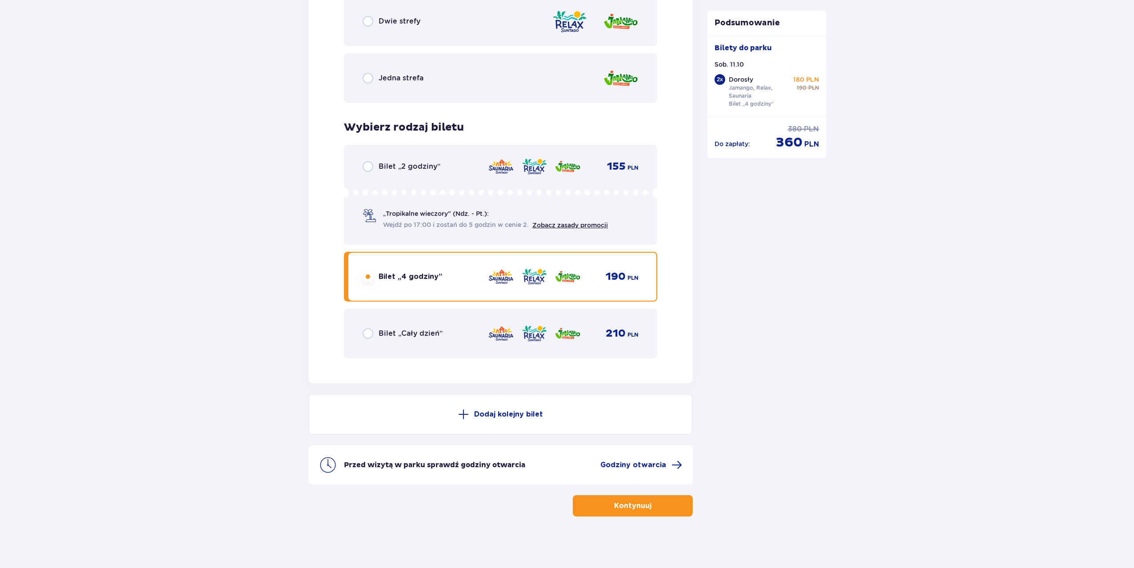
scroll to position [1347, 0]
click at [422, 335] on span "Bilet „Cały dzień”" at bounding box center [411, 332] width 64 height 10
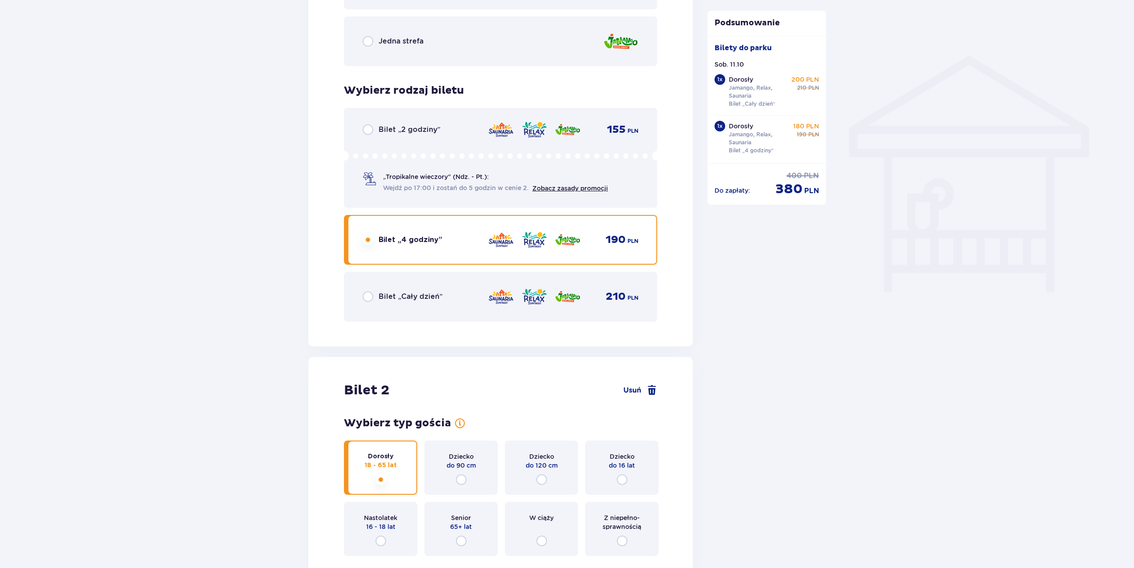
scroll to position [636, 0]
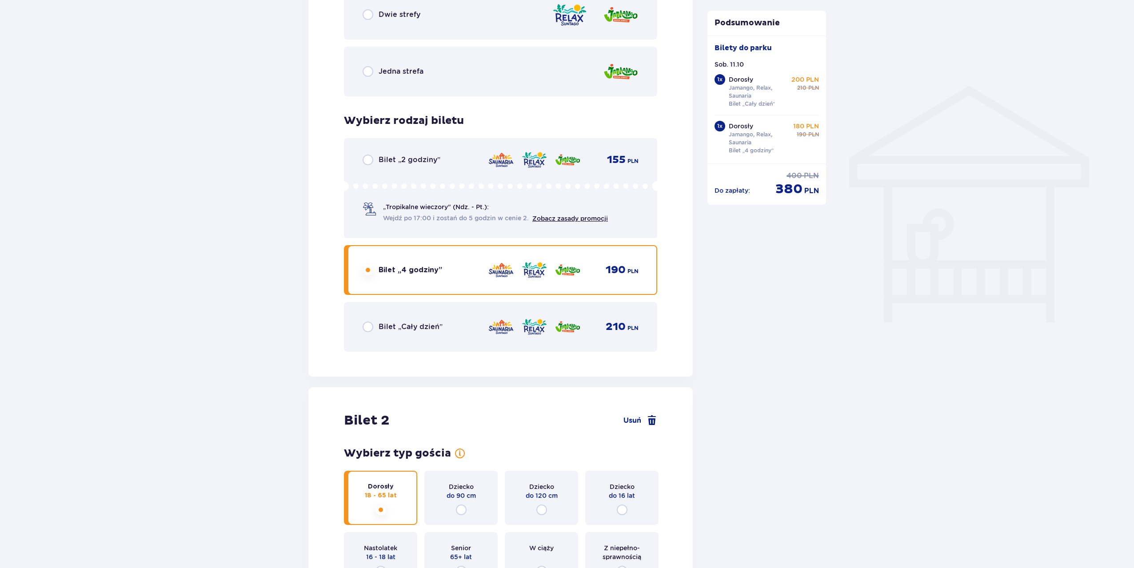
click at [420, 348] on div "Bilet „Cały dzień” 210 PLN" at bounding box center [500, 327] width 313 height 50
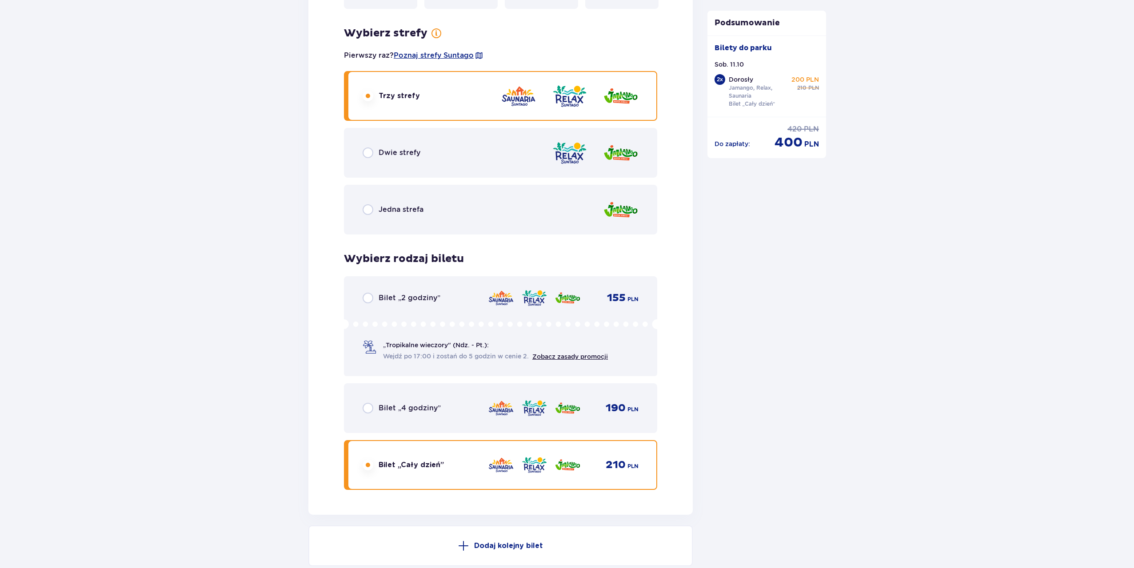
scroll to position [1347, 0]
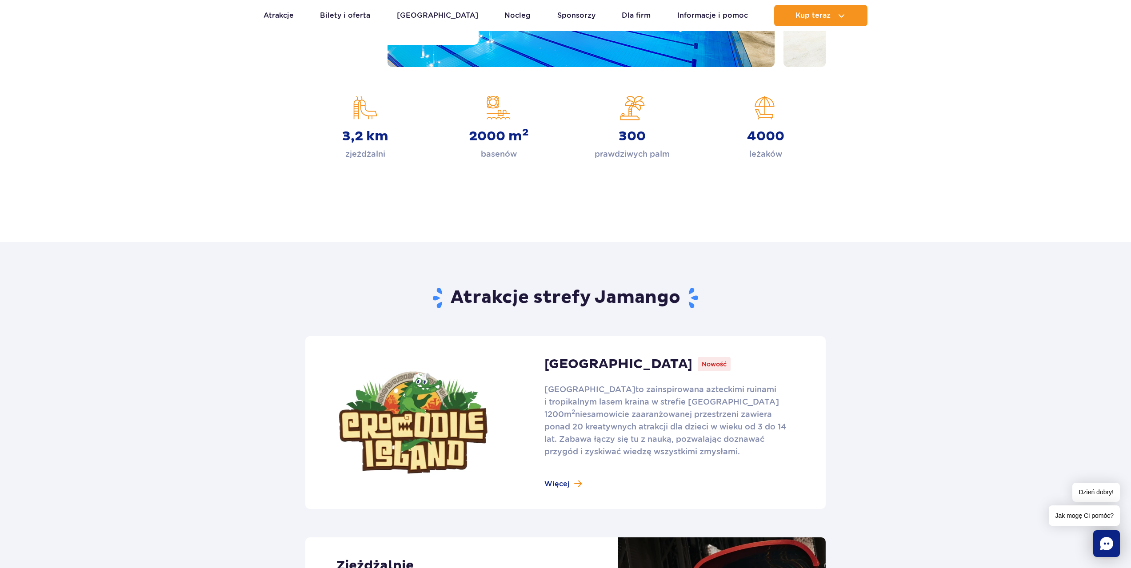
scroll to position [400, 0]
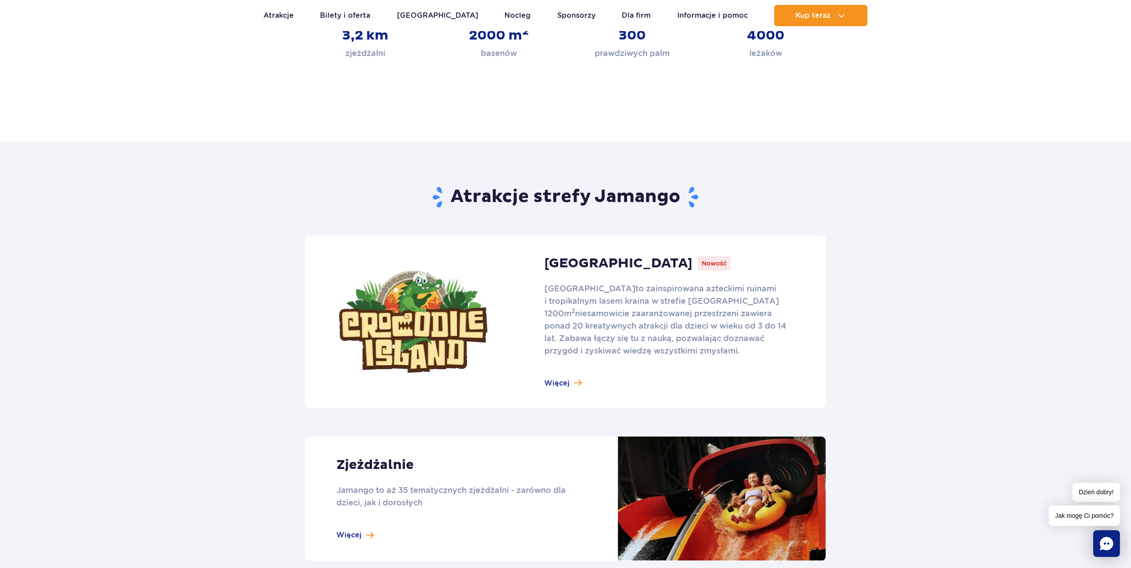
click at [564, 385] on link at bounding box center [565, 321] width 520 height 173
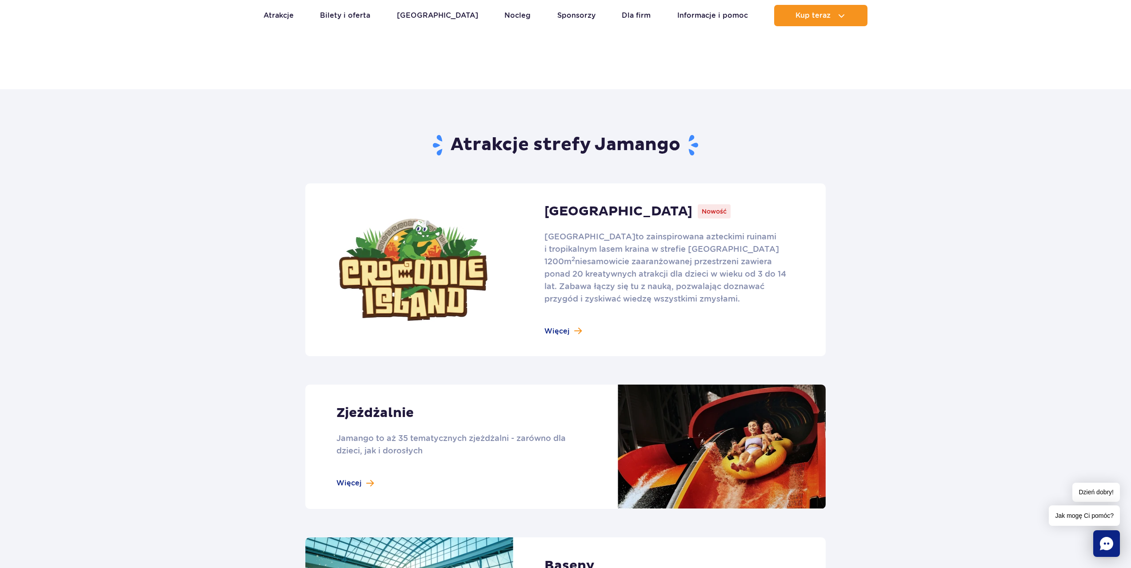
scroll to position [578, 0]
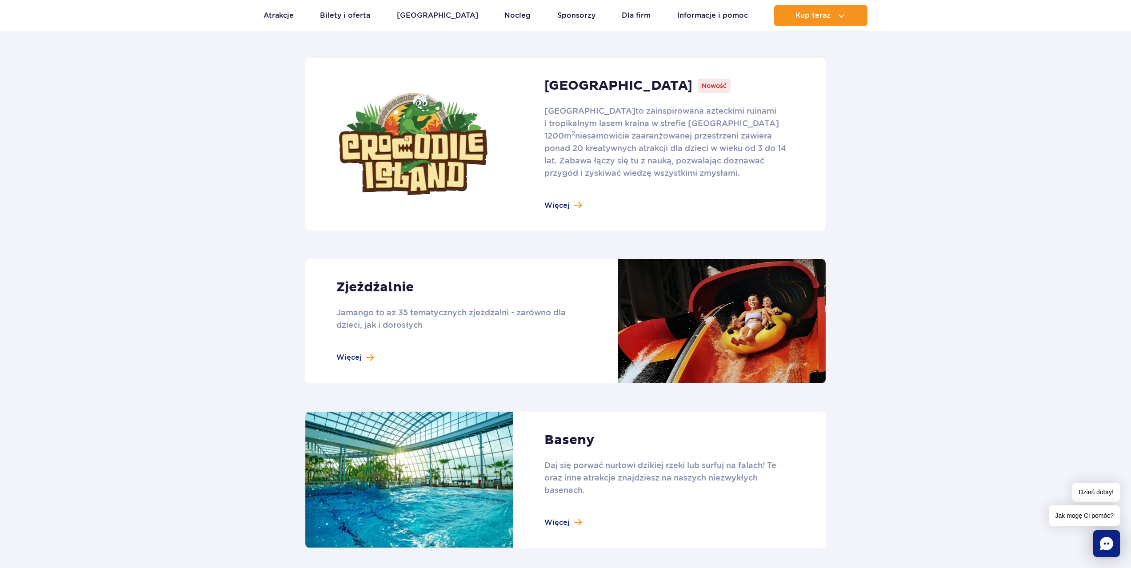
click at [566, 328] on link at bounding box center [565, 321] width 520 height 124
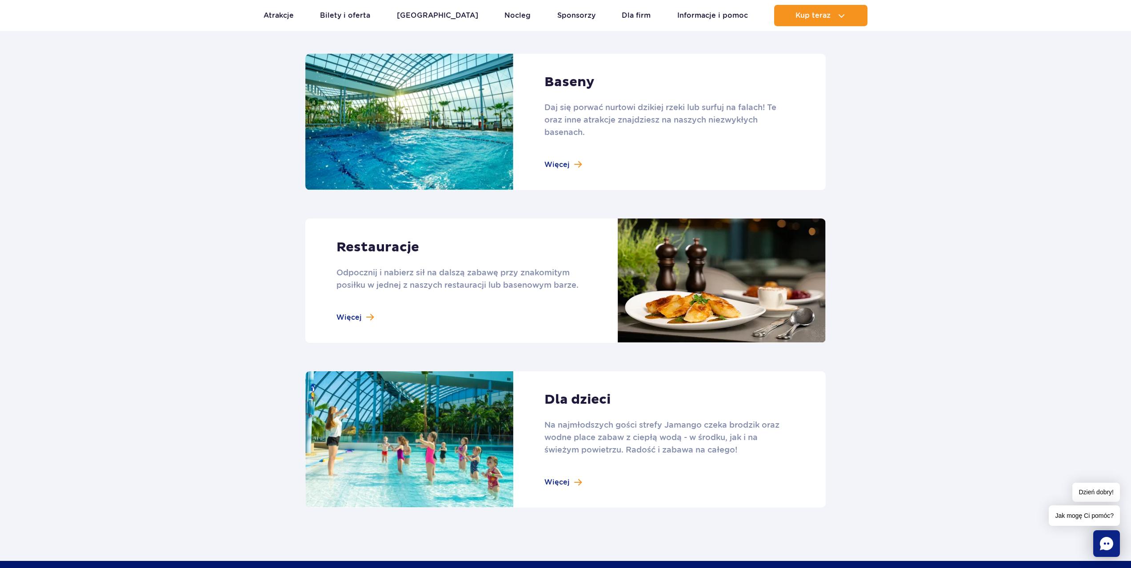
scroll to position [889, 0]
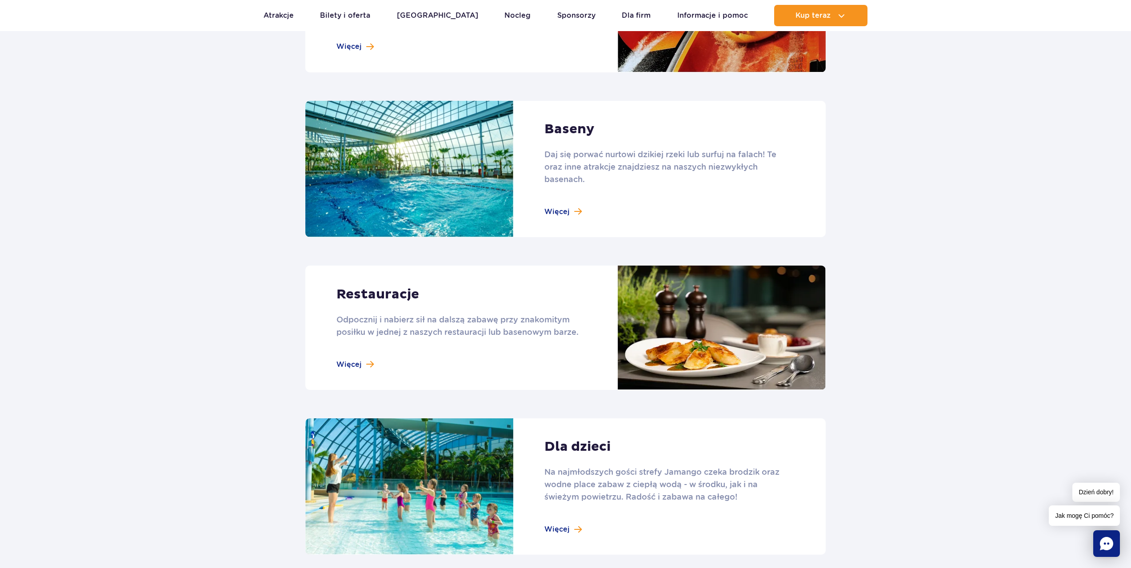
click at [482, 194] on link at bounding box center [565, 169] width 520 height 137
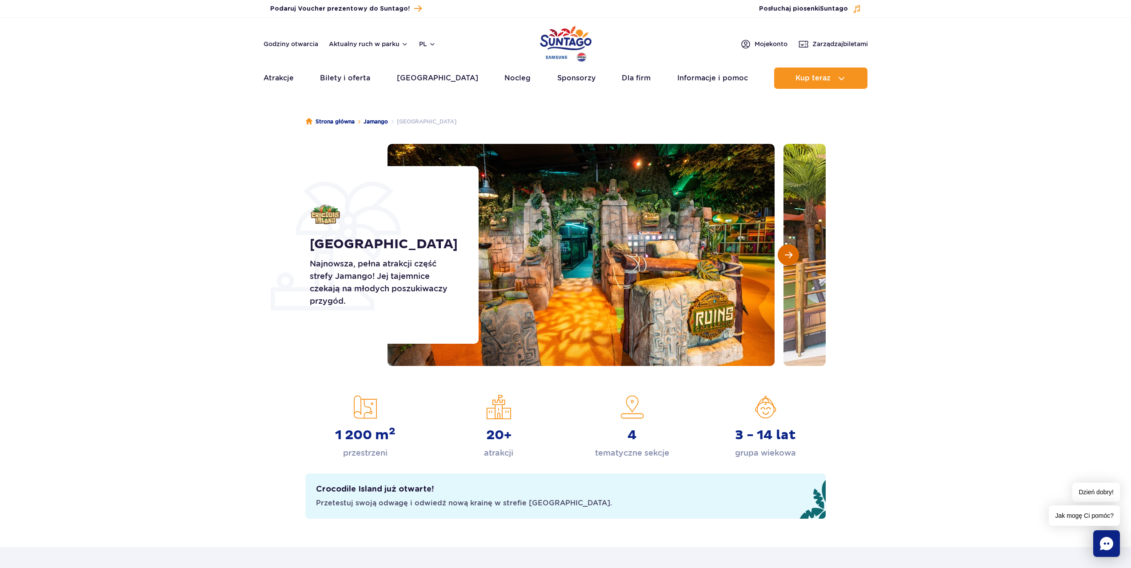
click at [795, 258] on button "Następny slajd" at bounding box center [787, 254] width 21 height 21
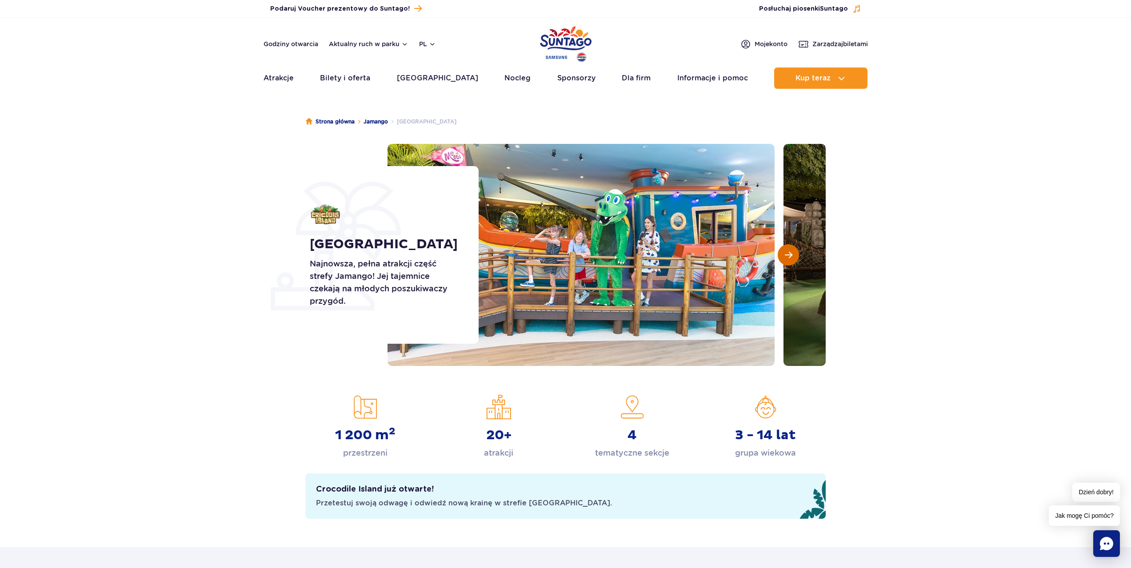
click at [795, 258] on button "Następny slajd" at bounding box center [787, 254] width 21 height 21
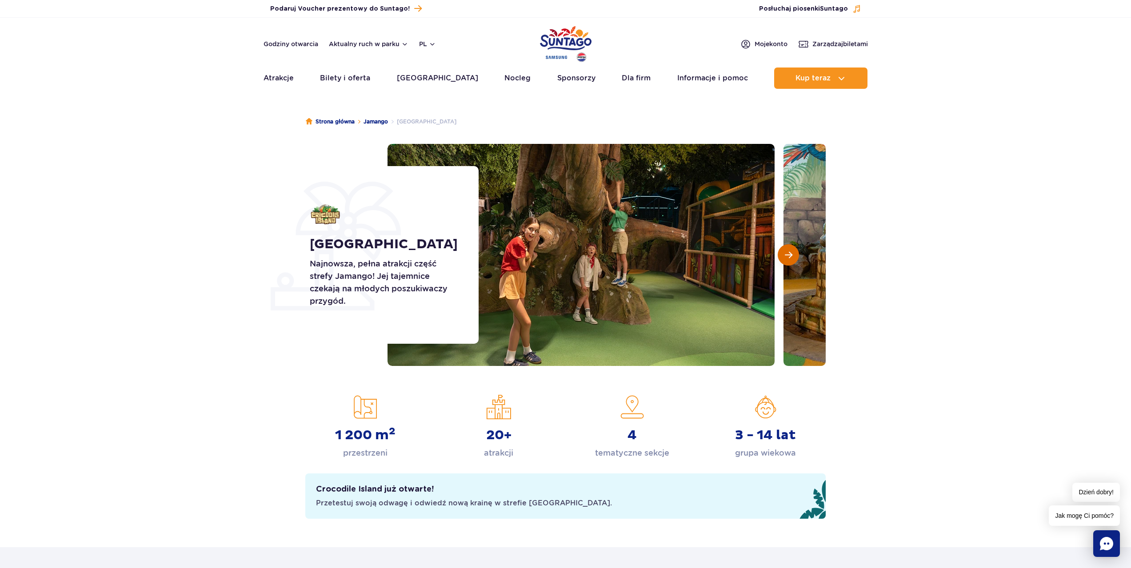
click at [795, 258] on button "Następny slajd" at bounding box center [787, 254] width 21 height 21
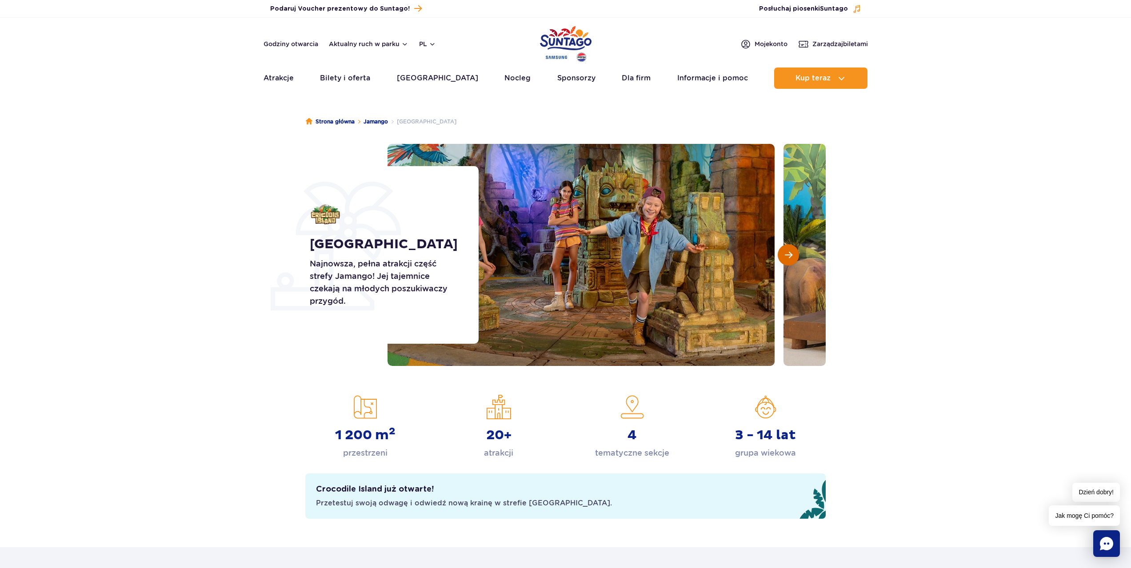
click at [795, 258] on button "Następny slajd" at bounding box center [787, 254] width 21 height 21
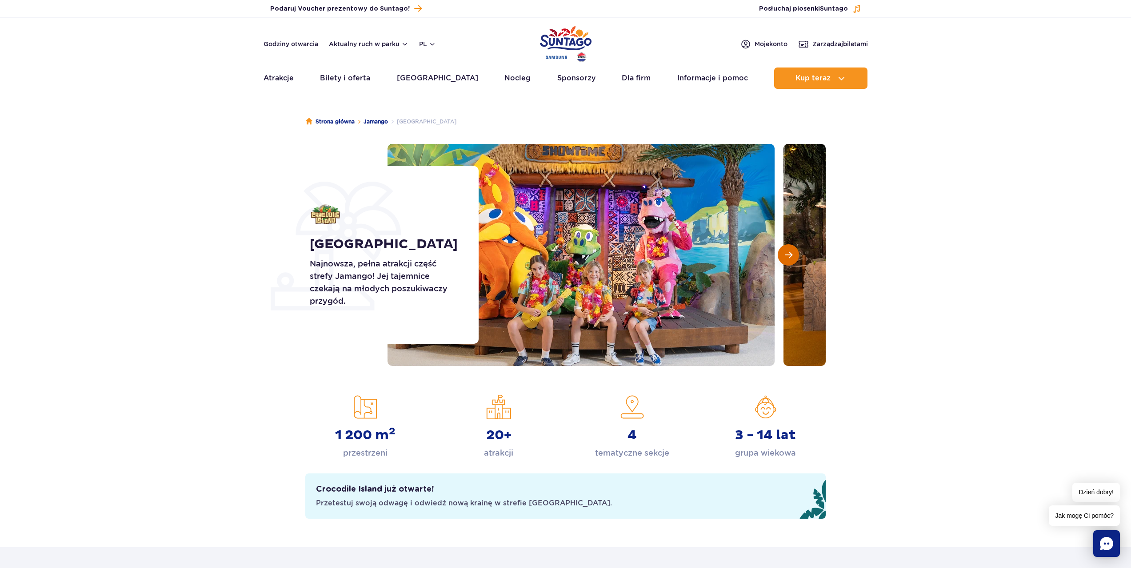
click at [795, 258] on button "Następny slajd" at bounding box center [787, 254] width 21 height 21
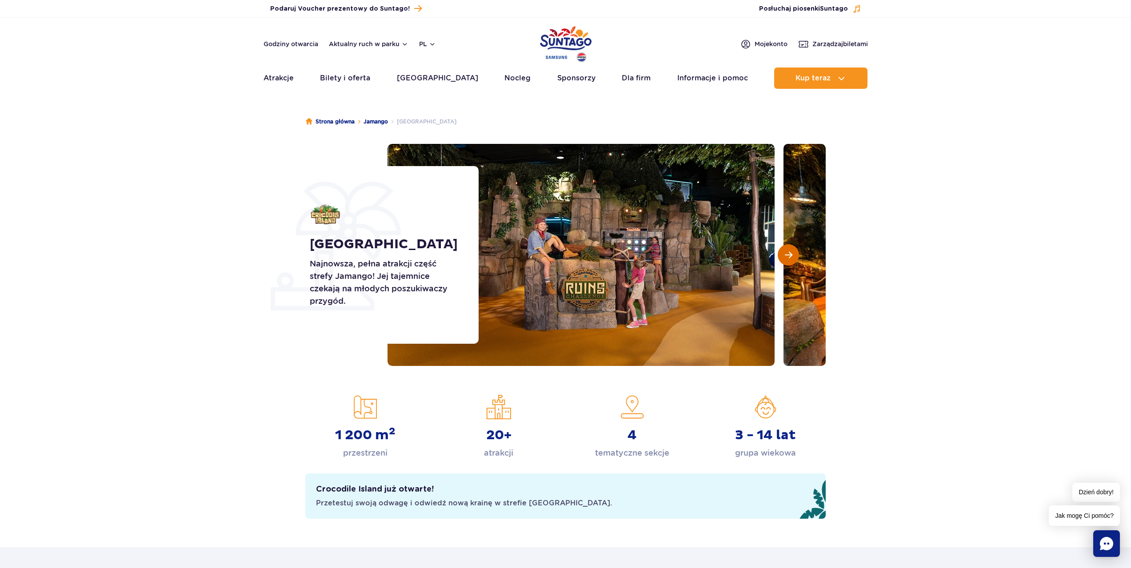
click at [795, 258] on button "Następny slajd" at bounding box center [787, 254] width 21 height 21
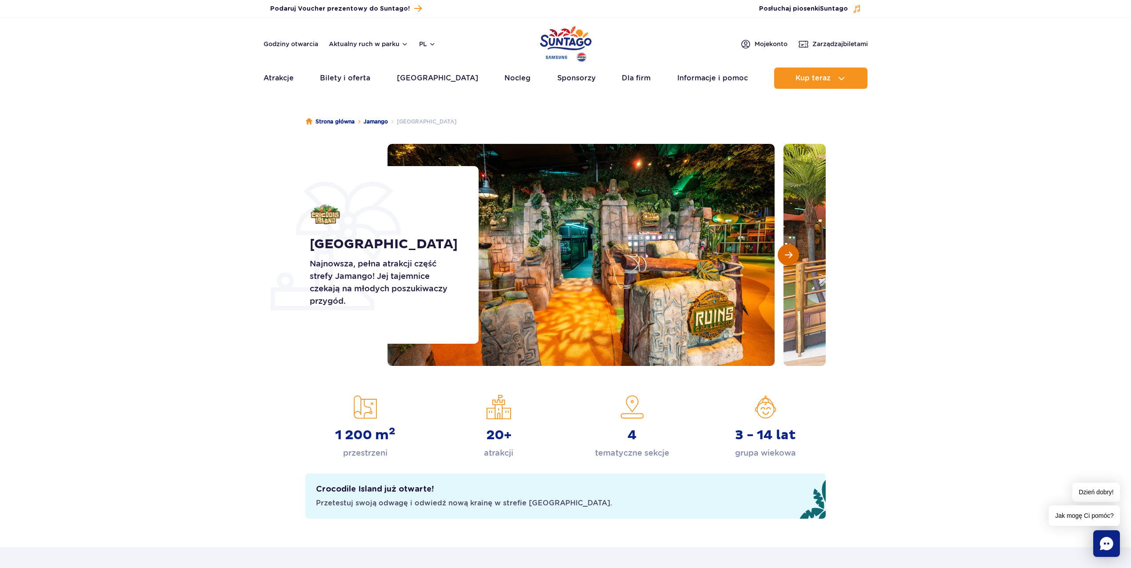
click at [795, 258] on button "Następny slajd" at bounding box center [787, 254] width 21 height 21
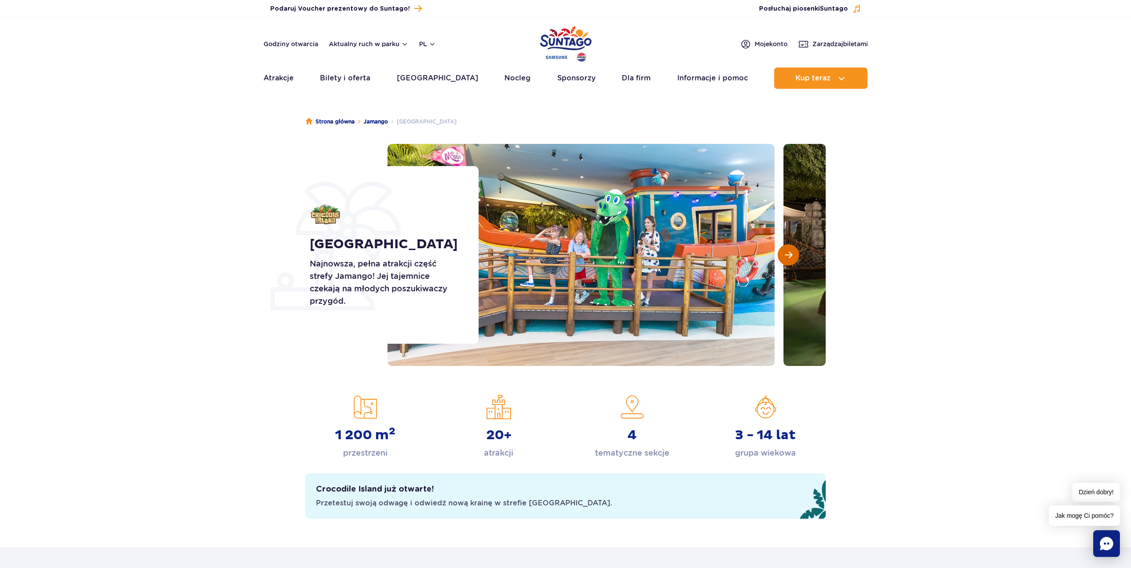
click at [795, 258] on button "Następny slajd" at bounding box center [787, 254] width 21 height 21
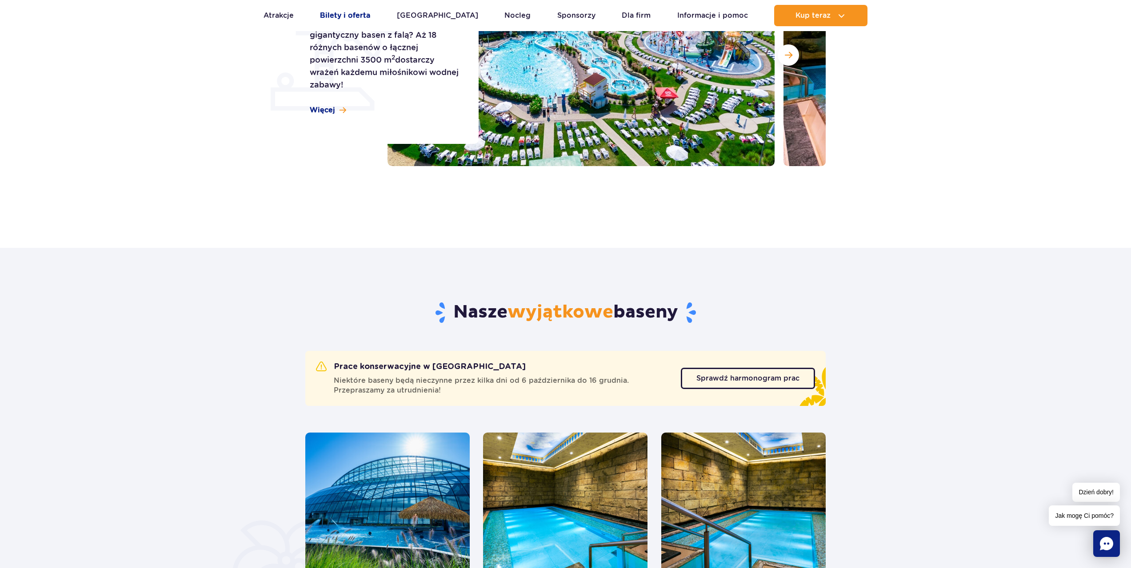
scroll to position [89, 0]
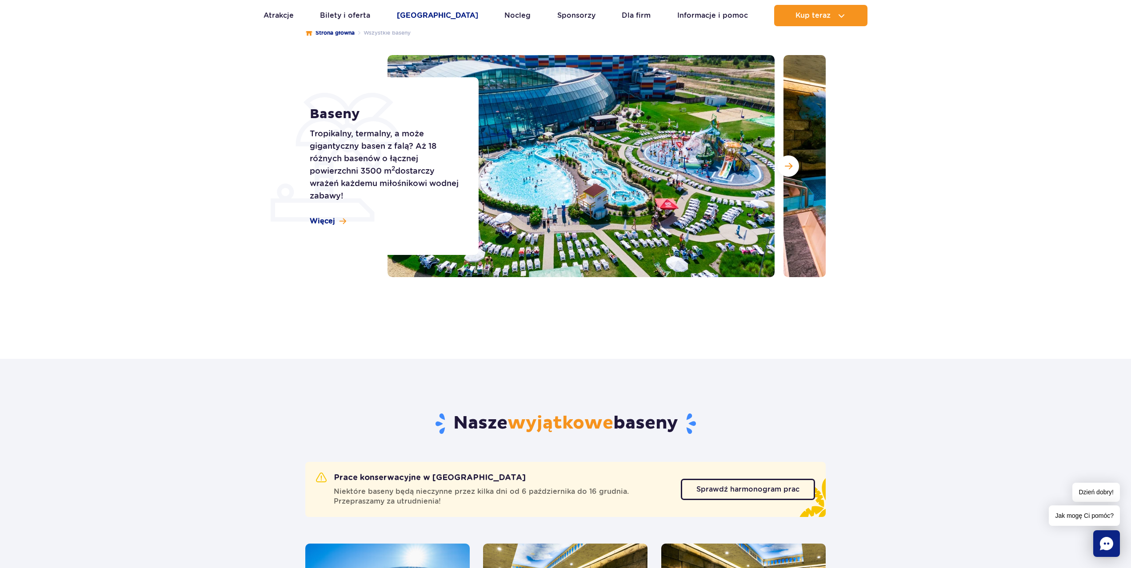
click at [441, 21] on link "[GEOGRAPHIC_DATA]" at bounding box center [437, 15] width 81 height 21
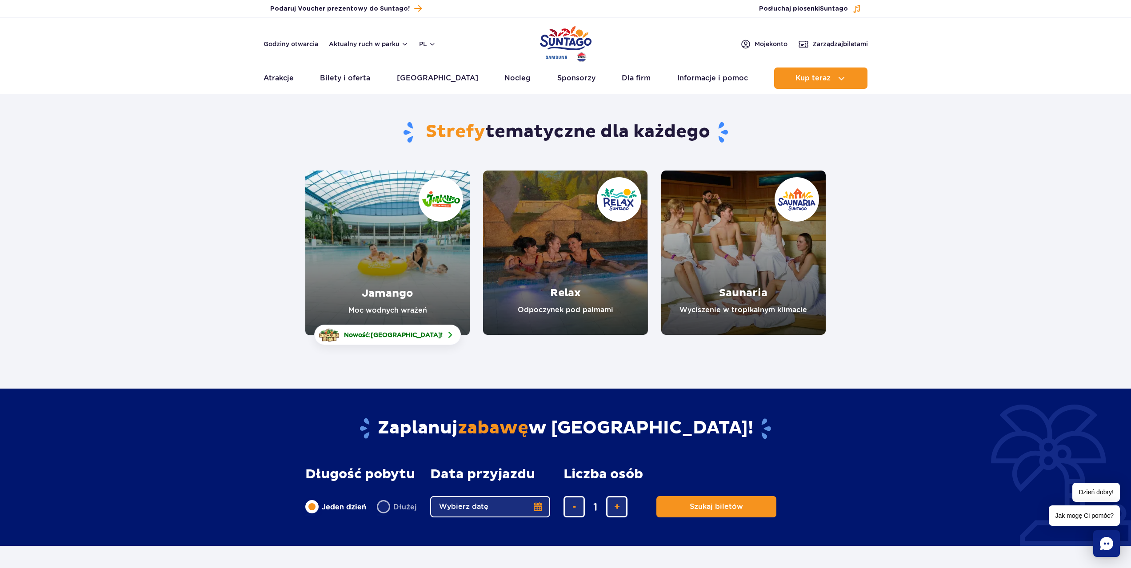
click at [598, 255] on link "Relax" at bounding box center [565, 253] width 164 height 164
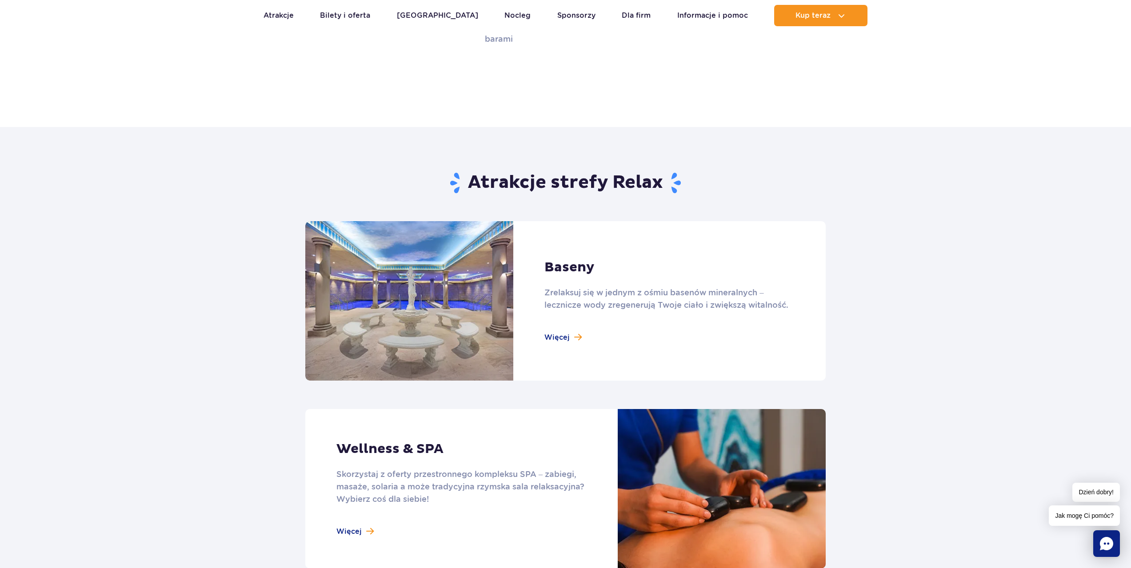
scroll to position [311, 0]
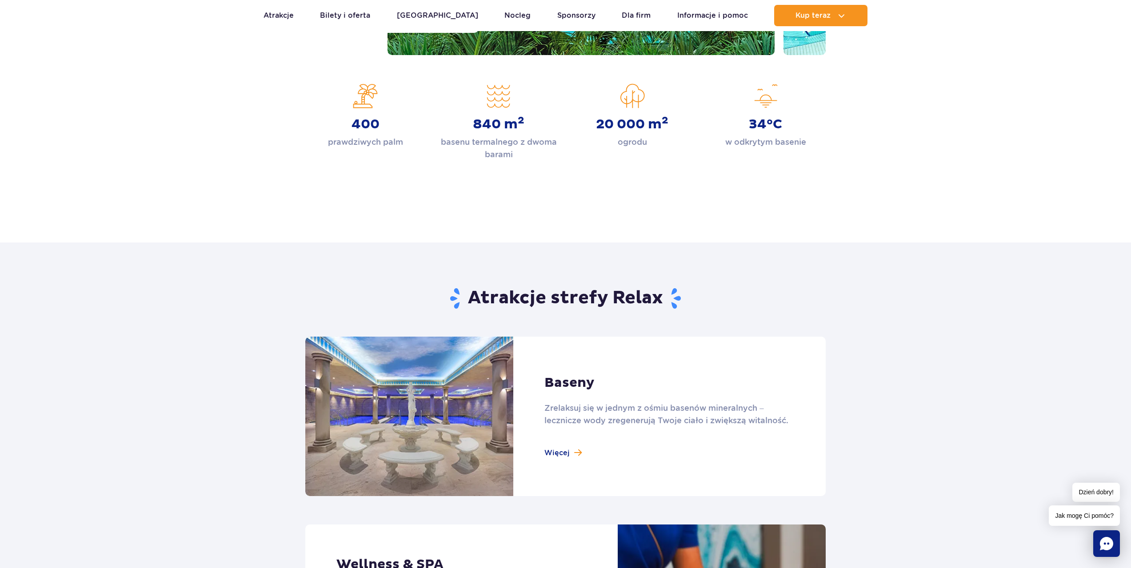
click at [450, 442] on link at bounding box center [565, 416] width 520 height 159
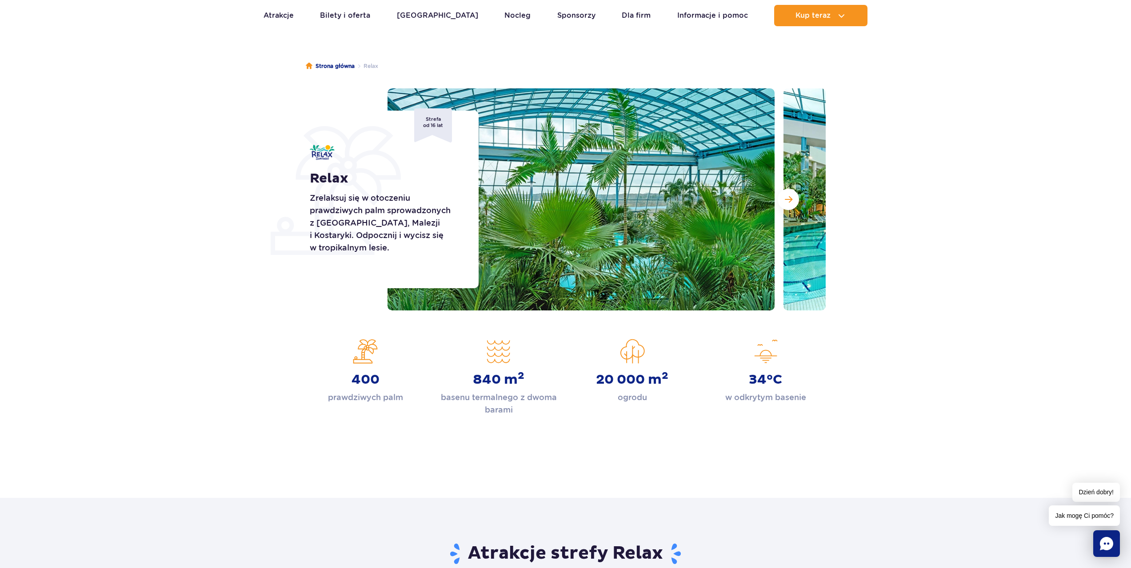
scroll to position [0, 0]
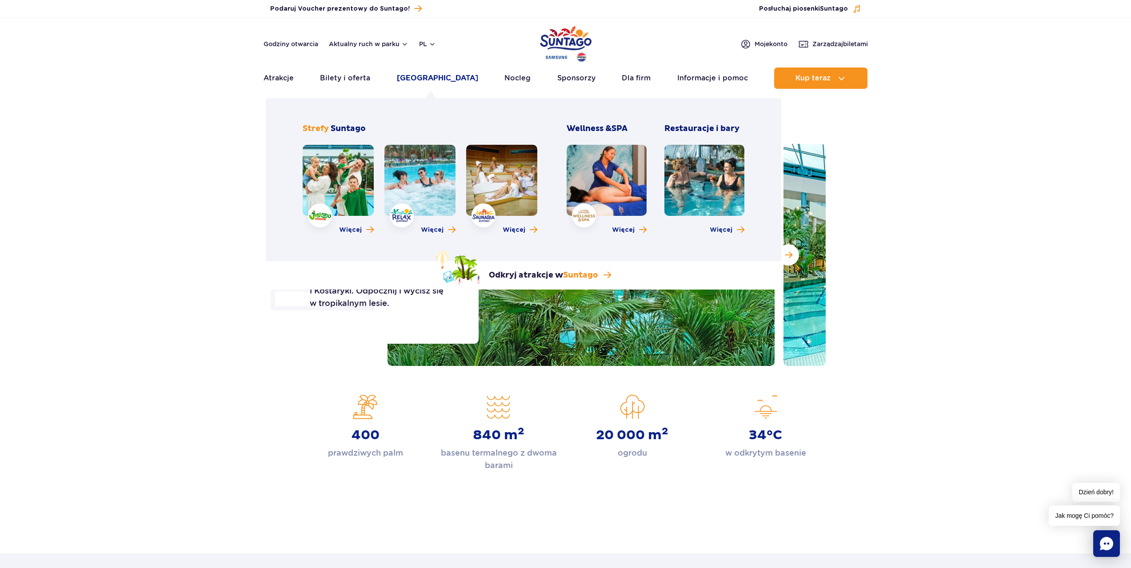
click at [414, 78] on link "[GEOGRAPHIC_DATA]" at bounding box center [437, 78] width 81 height 21
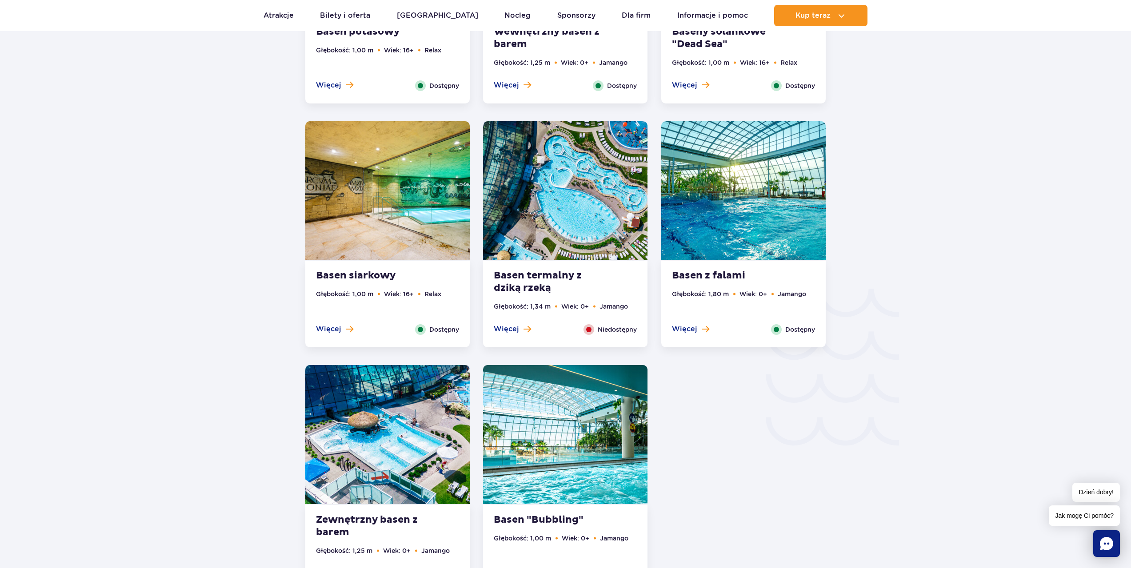
scroll to position [1288, 0]
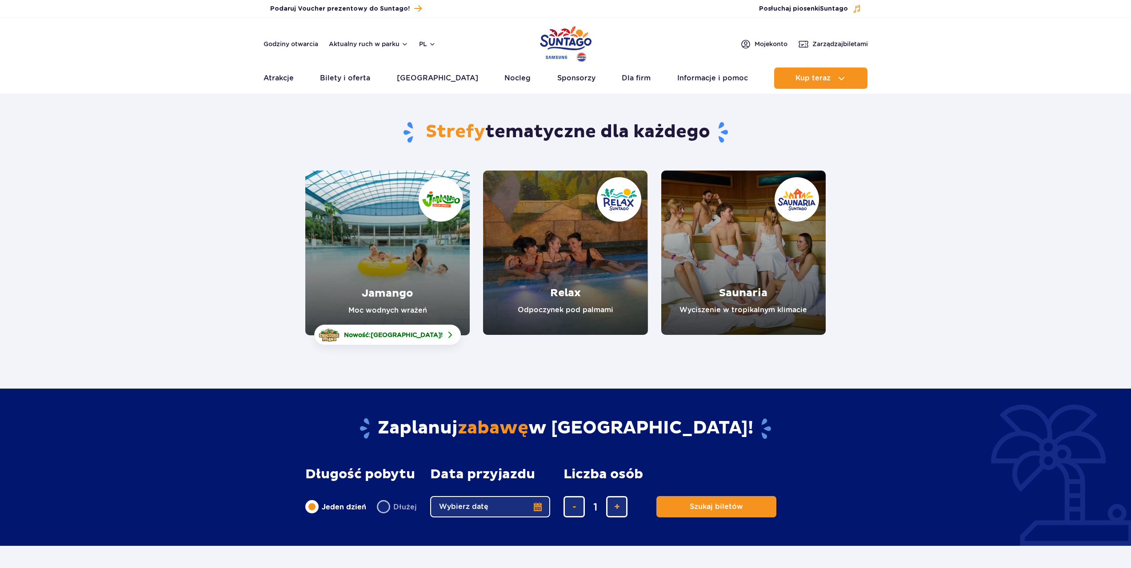
click at [739, 215] on link "Saunaria" at bounding box center [743, 253] width 164 height 164
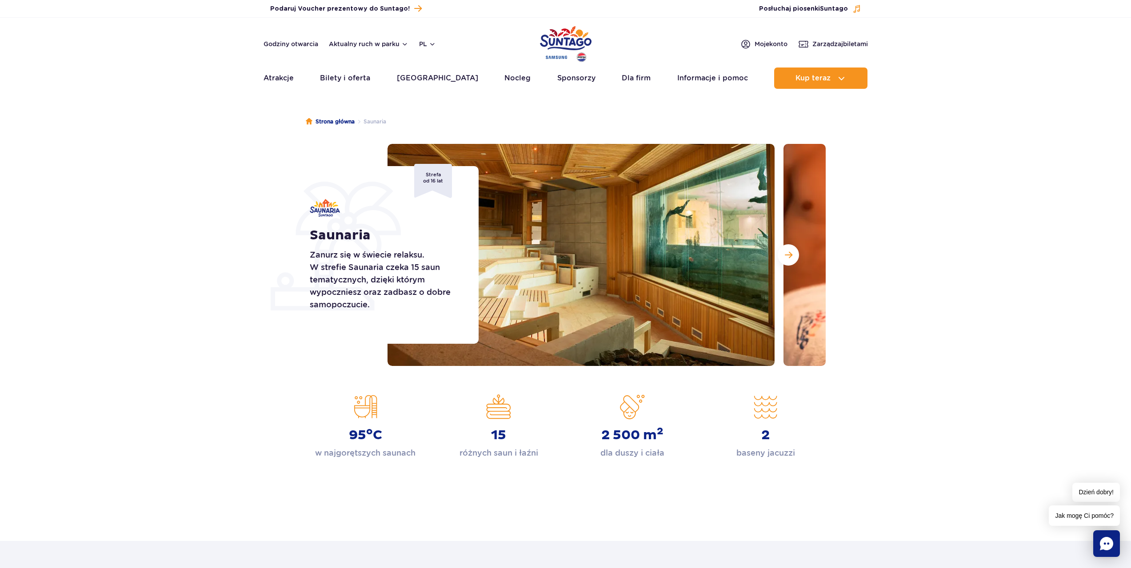
click at [669, 254] on img at bounding box center [580, 255] width 387 height 222
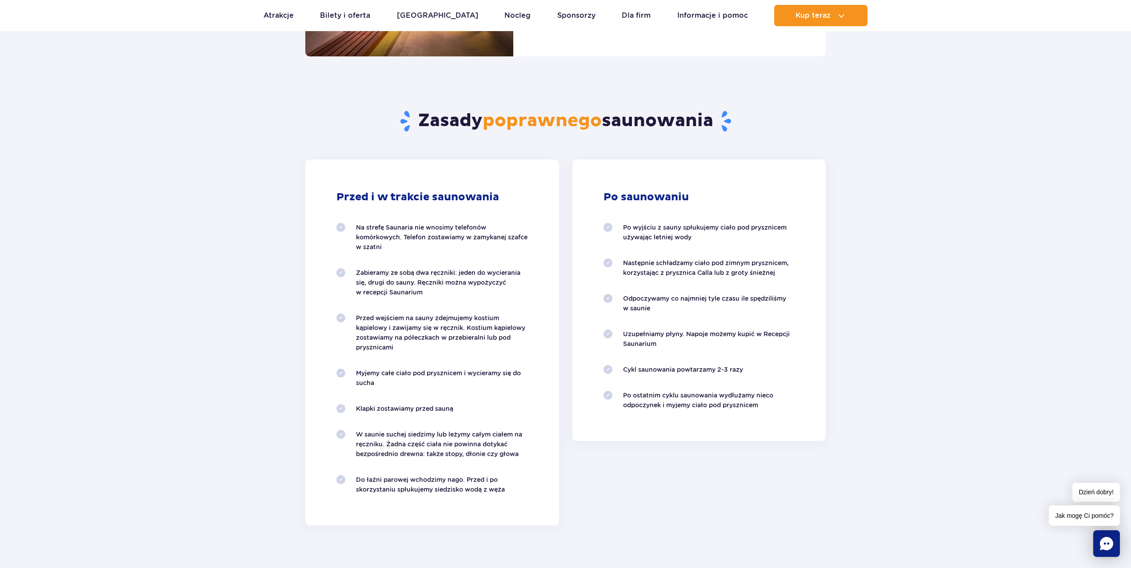
scroll to position [755, 0]
